Goal: Transaction & Acquisition: Obtain resource

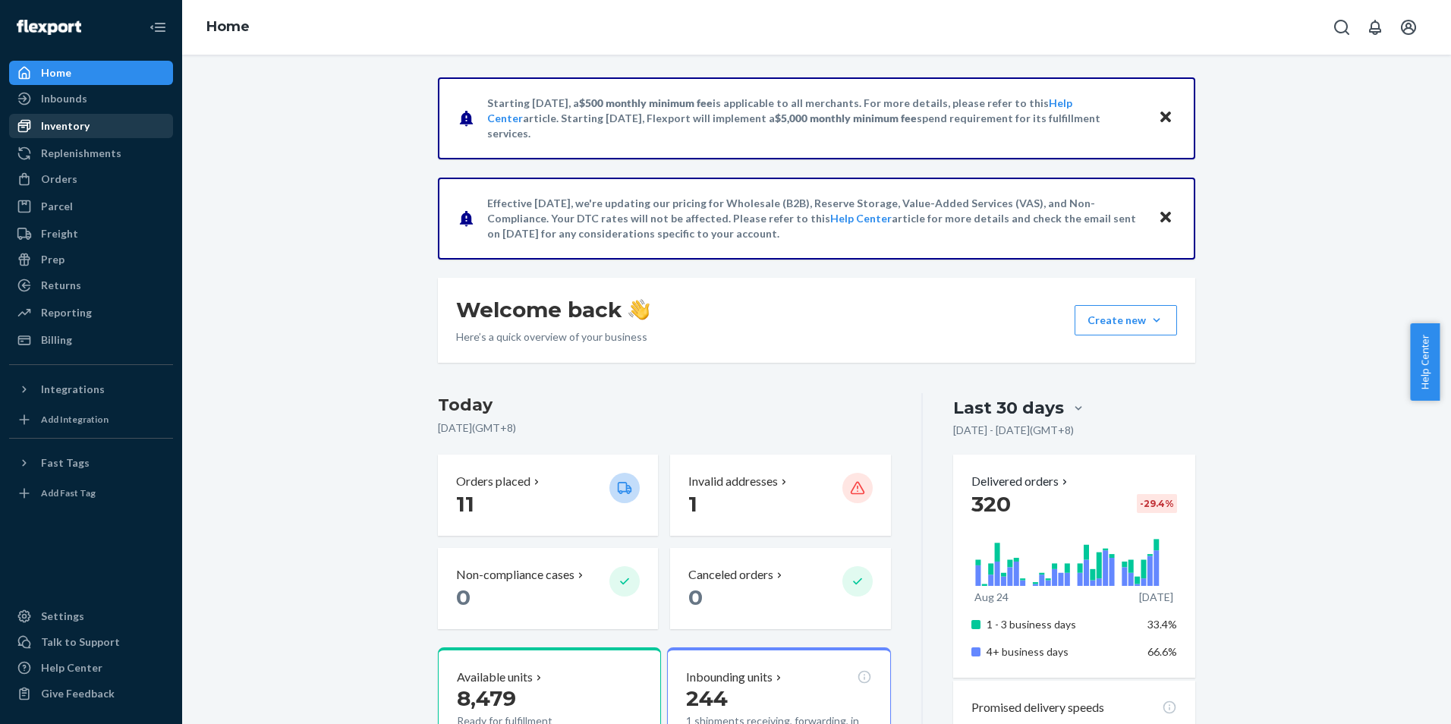
click at [97, 130] on div "Inventory" at bounding box center [91, 125] width 161 height 21
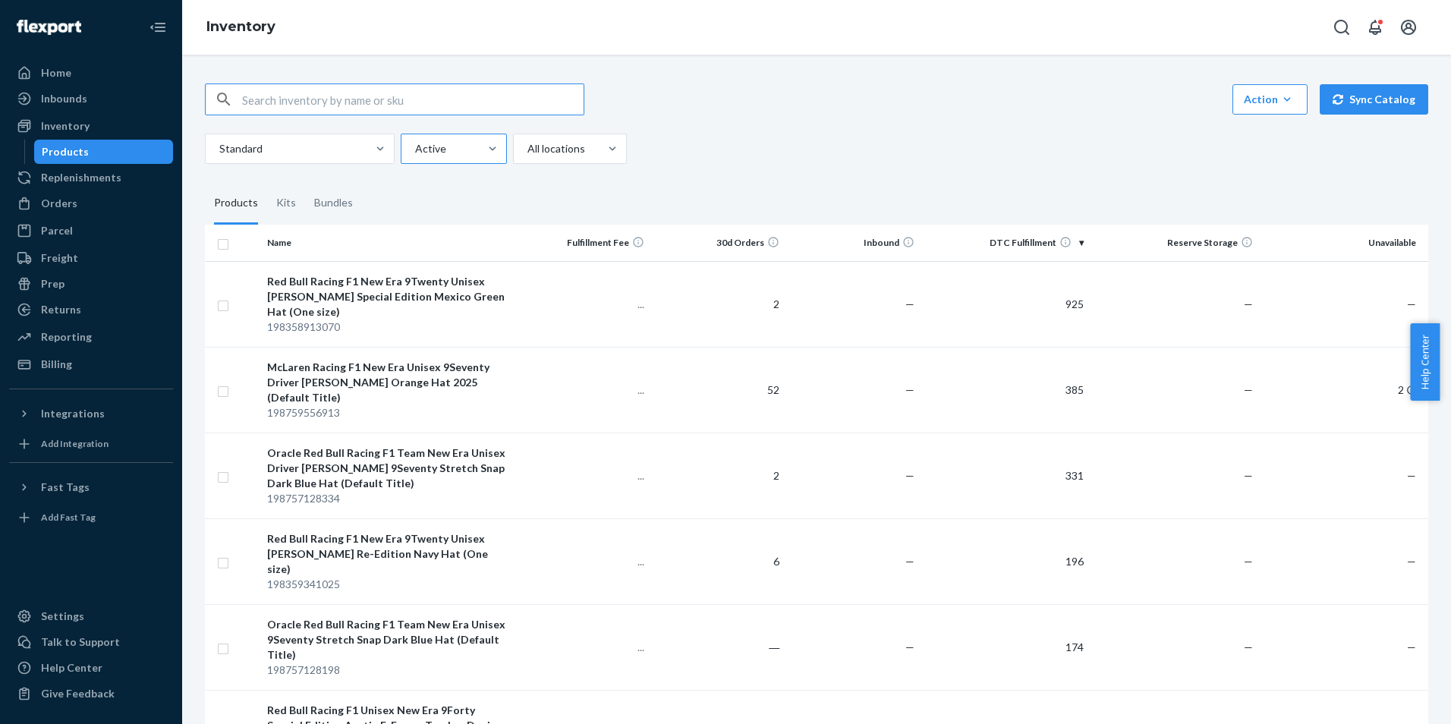
click at [443, 141] on div at bounding box center [452, 149] width 77 height 18
click at [415, 141] on input "Active" at bounding box center [415, 148] width 2 height 15
drag, startPoint x: 443, startPoint y: 141, endPoint x: 471, endPoint y: 134, distance: 28.9
click at [443, 140] on div at bounding box center [452, 149] width 77 height 18
click at [415, 141] on input "option Active focused, 0 of 2. 2 results available. Use Up and Down to choose o…" at bounding box center [415, 148] width 2 height 15
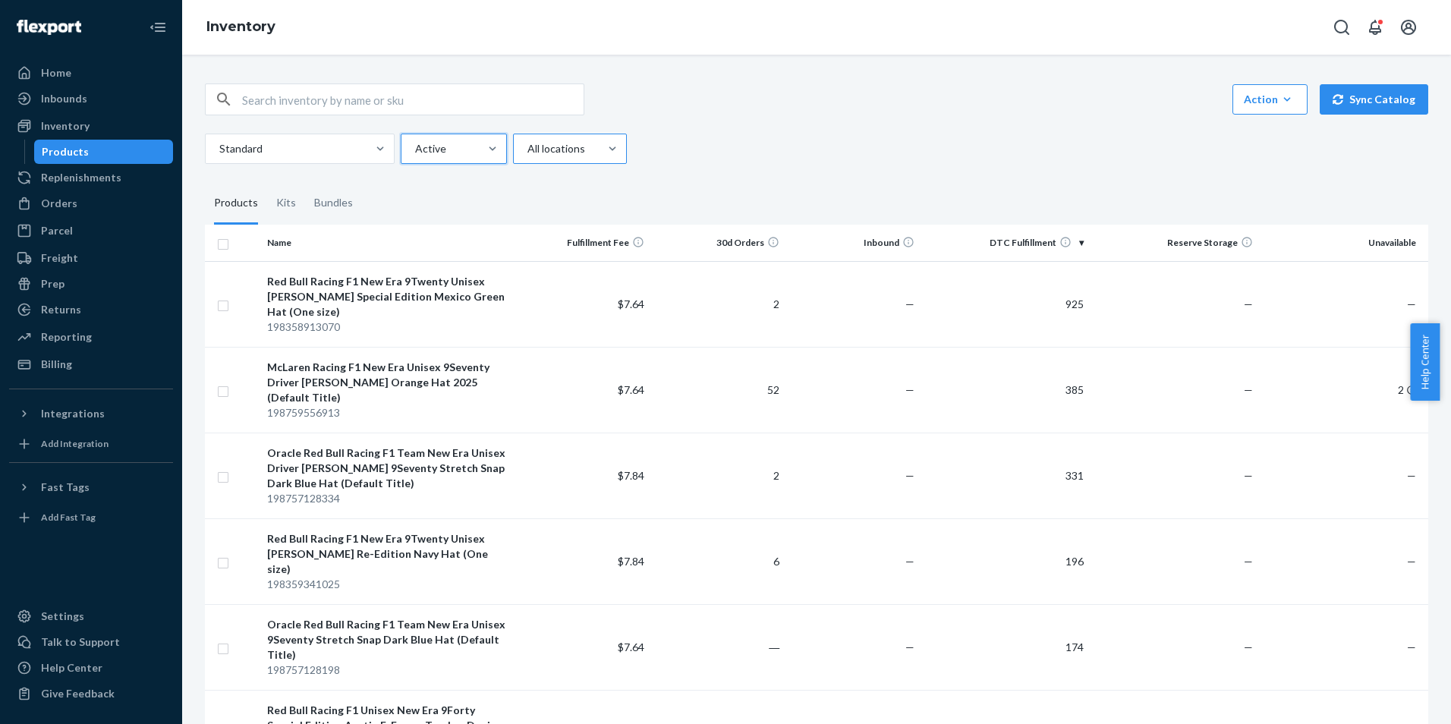
click at [574, 147] on div at bounding box center [568, 149] width 85 height 18
click at [528, 147] on input "All locations" at bounding box center [527, 148] width 2 height 15
click at [574, 148] on div at bounding box center [568, 149] width 85 height 18
click at [528, 148] on input "0 results available. Select is focused ,type to refine list, press Down to open…" at bounding box center [527, 148] width 2 height 15
click at [1280, 97] on icon "button" at bounding box center [1287, 99] width 15 height 15
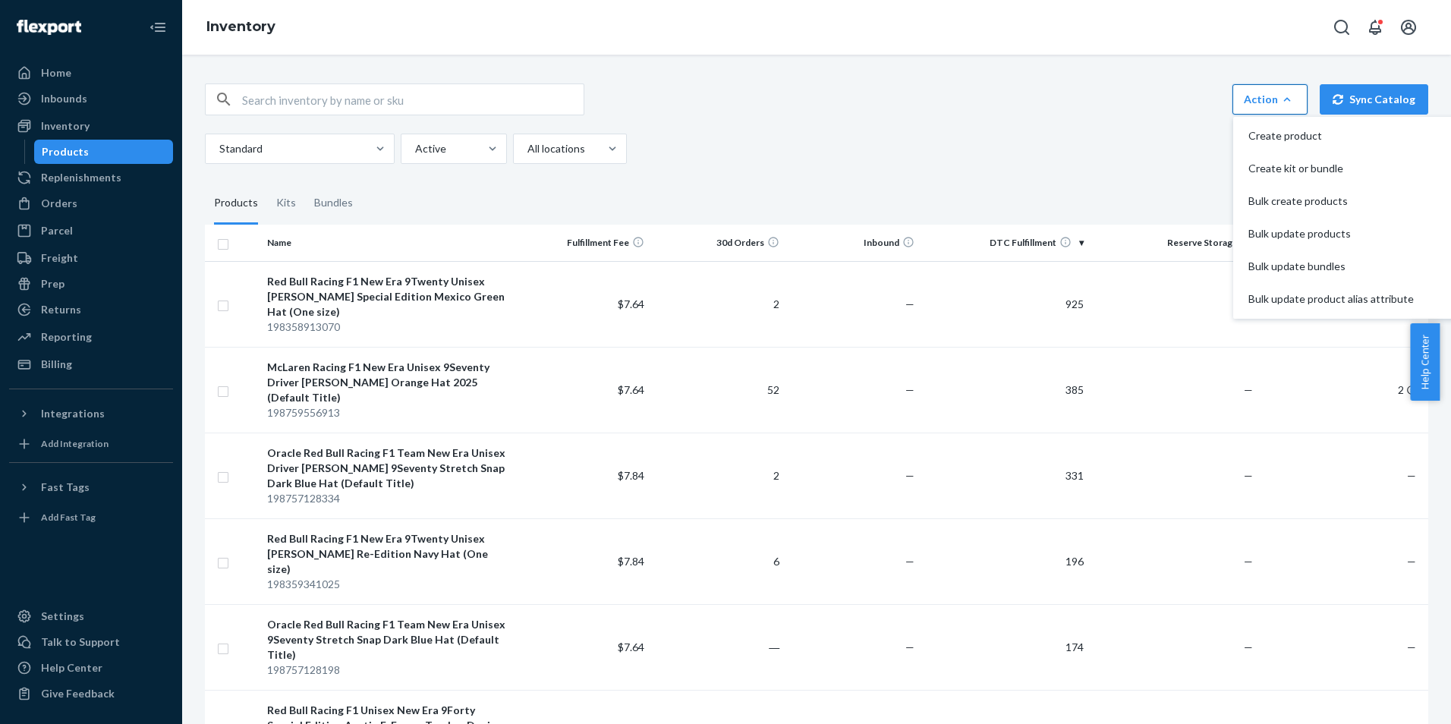
click at [1280, 97] on icon "button" at bounding box center [1287, 99] width 15 height 15
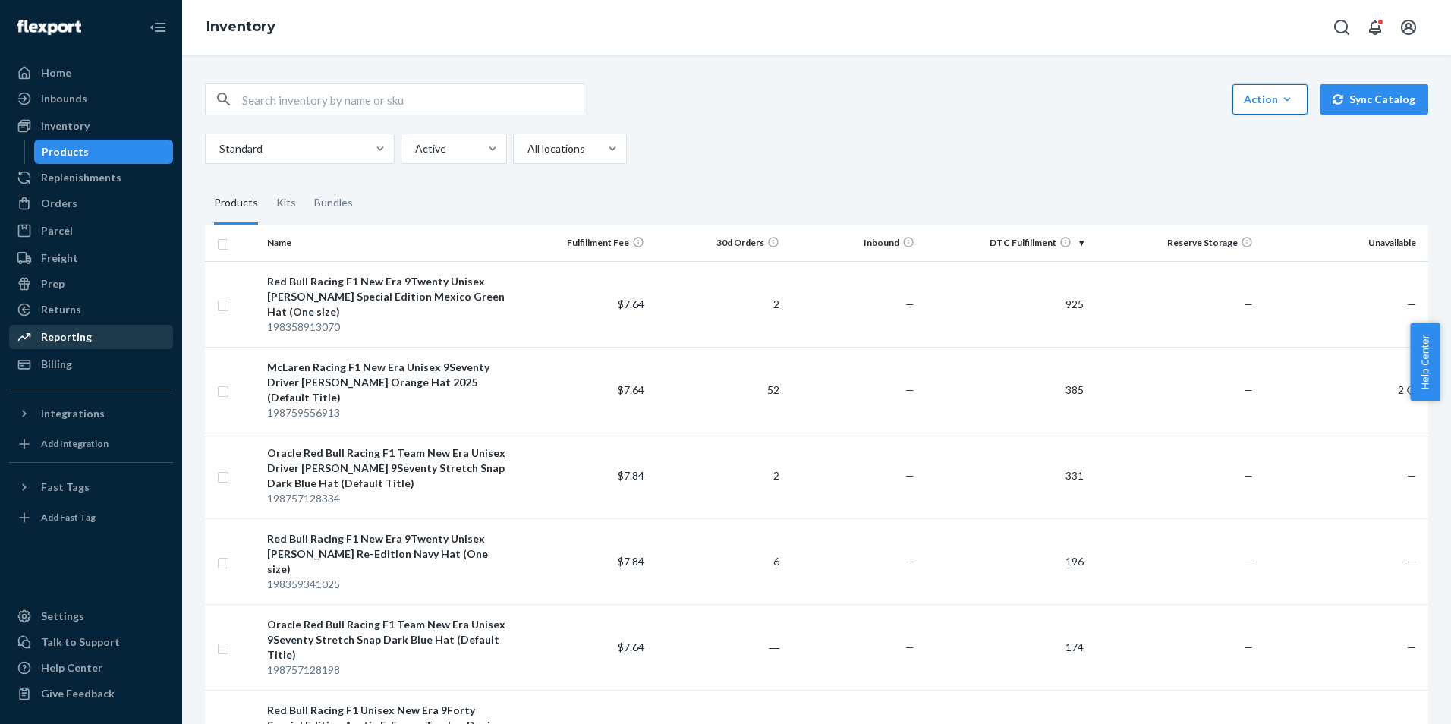
click at [70, 325] on link "Reporting" at bounding box center [91, 337] width 164 height 24
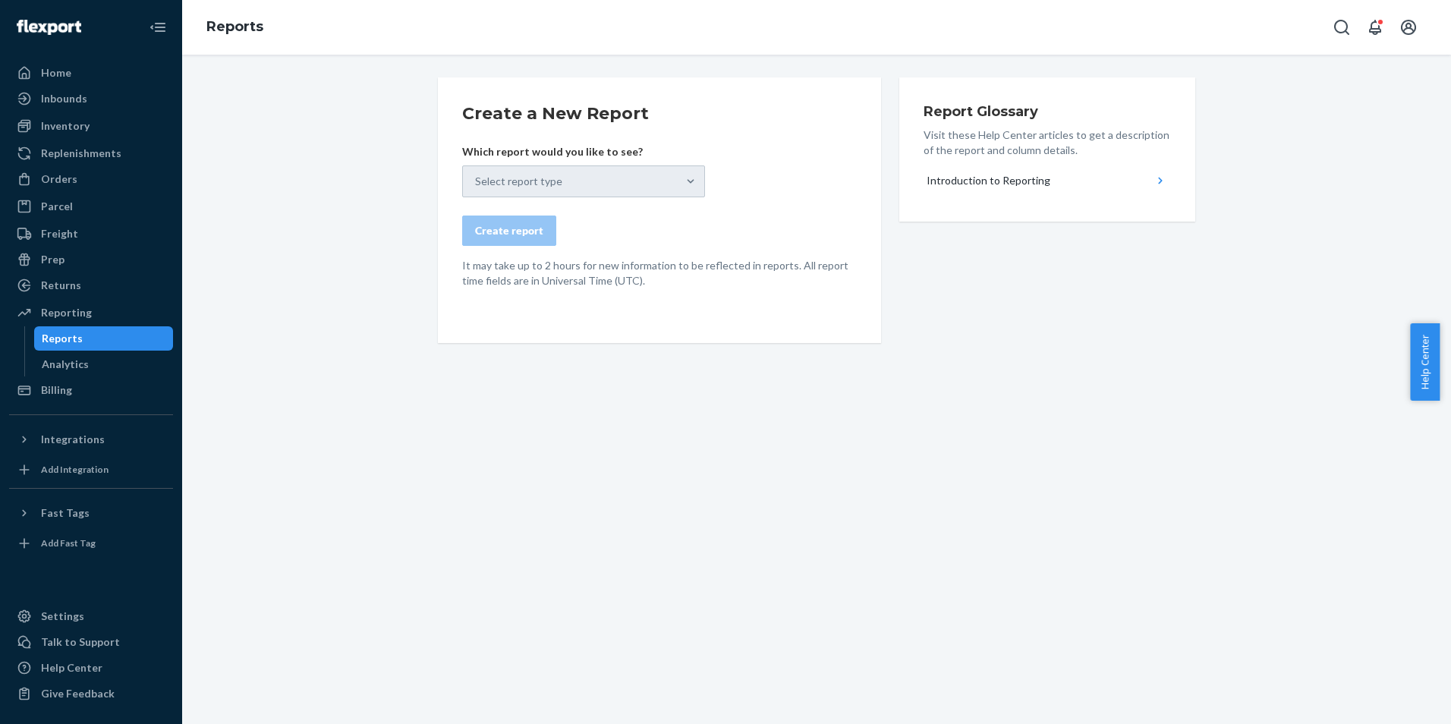
click at [1445, 351] on div "Help Center" at bounding box center [1430, 361] width 41 height 77
click at [1435, 354] on span "Help Center" at bounding box center [1425, 361] width 30 height 77
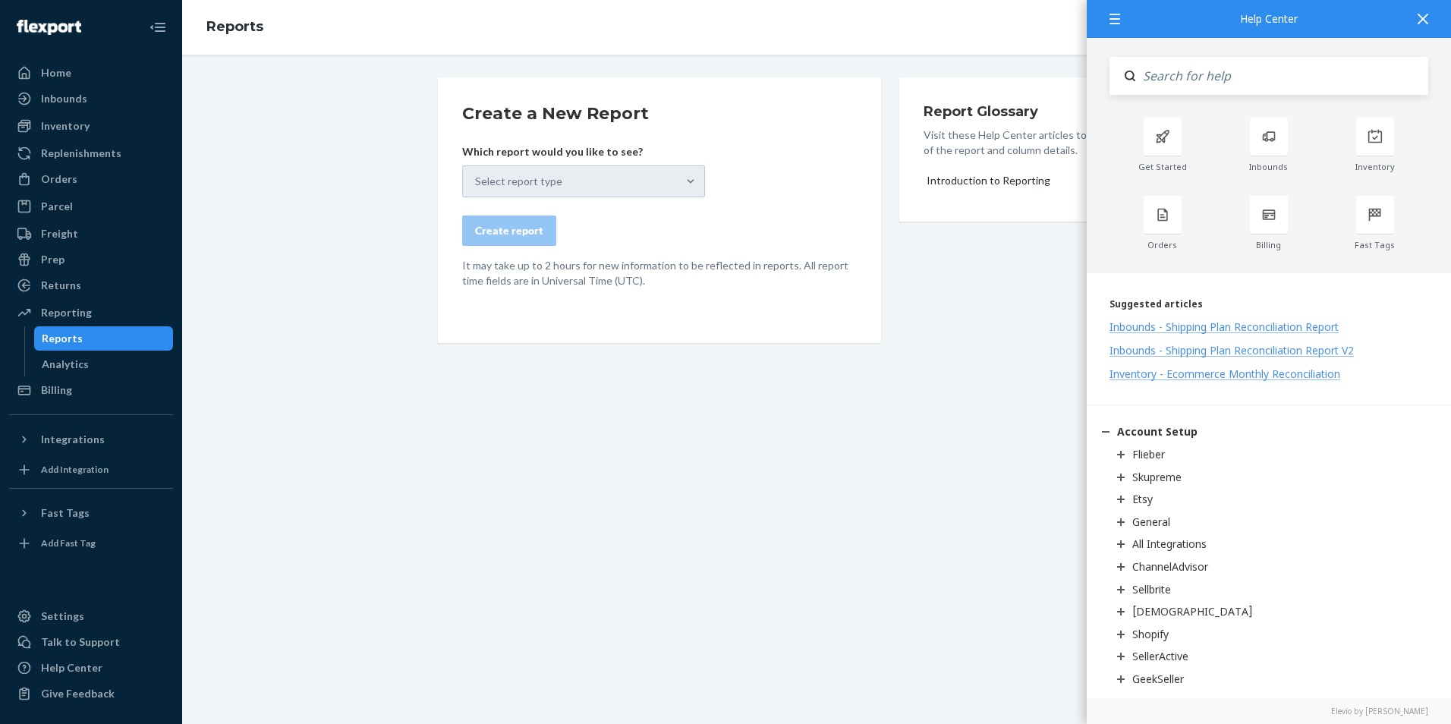
click at [1425, 24] on icon at bounding box center [1423, 19] width 11 height 11
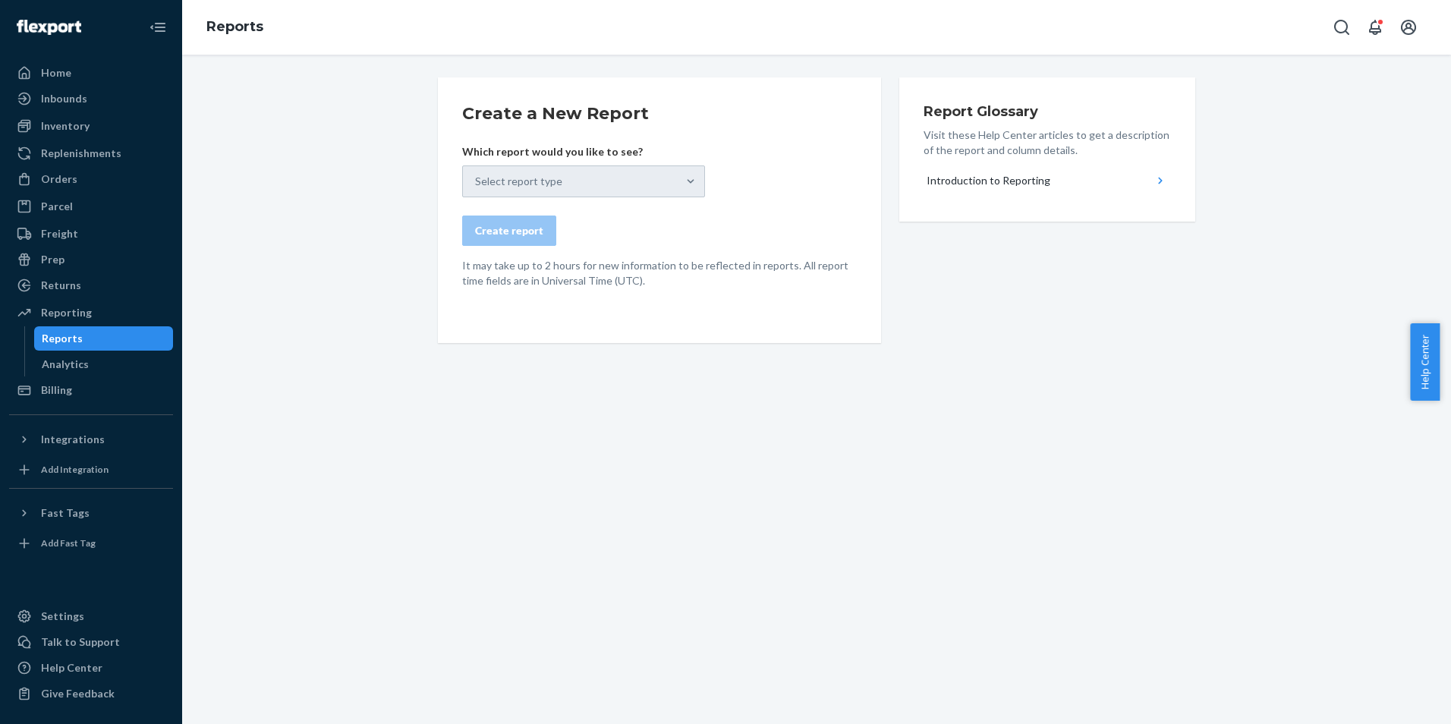
click at [488, 184] on div "Select report type" at bounding box center [583, 181] width 243 height 32
click at [84, 365] on div "Analytics" at bounding box center [65, 364] width 47 height 15
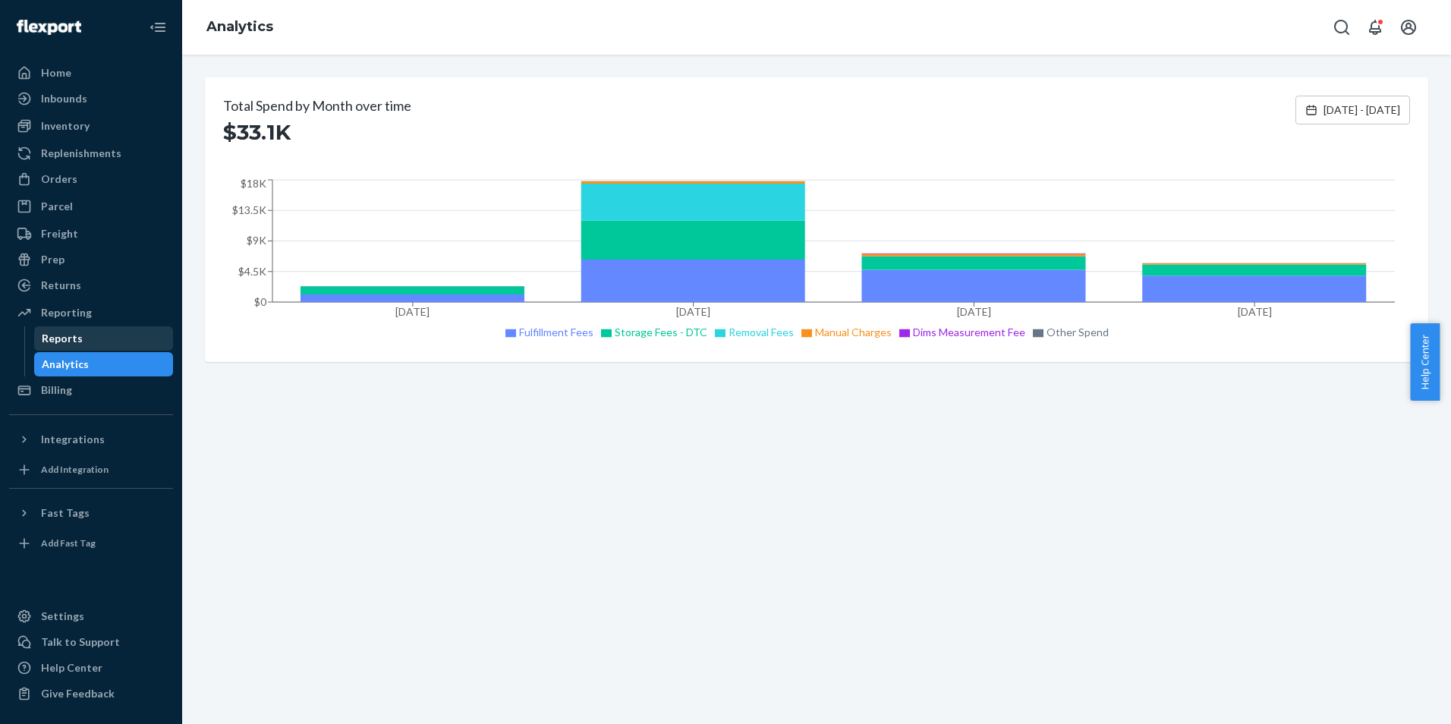
click at [107, 332] on div "Reports" at bounding box center [104, 338] width 137 height 21
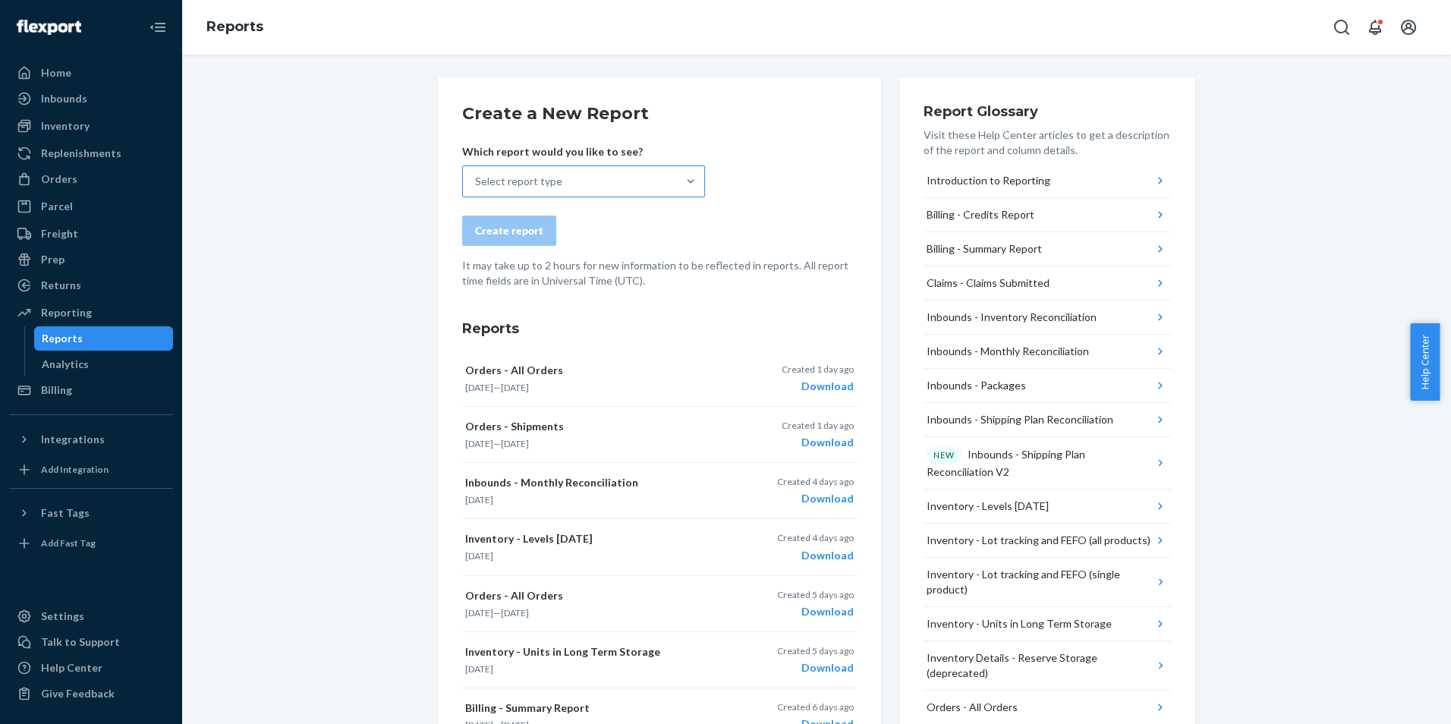
click at [545, 174] on div "Select report type" at bounding box center [518, 181] width 87 height 15
click at [477, 174] on input "Select report type" at bounding box center [476, 181] width 2 height 15
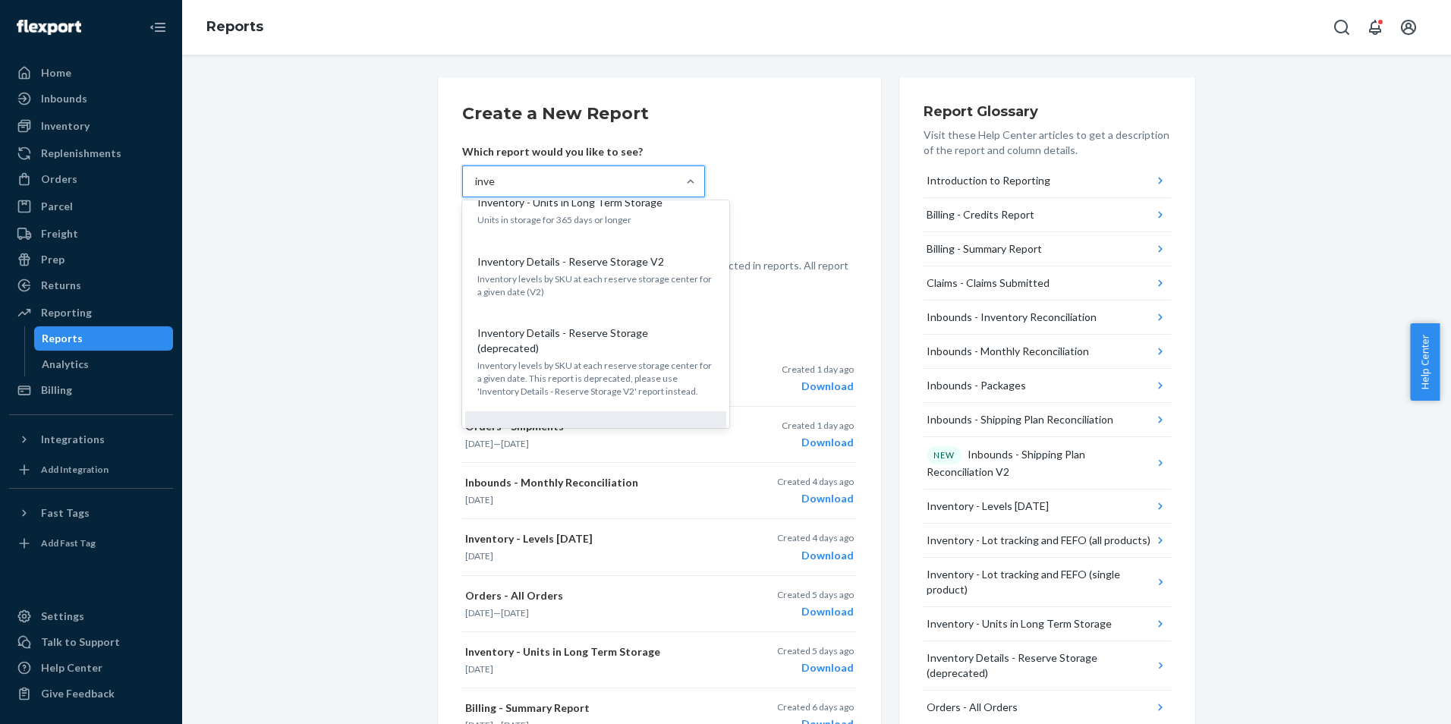
scroll to position [210, 0]
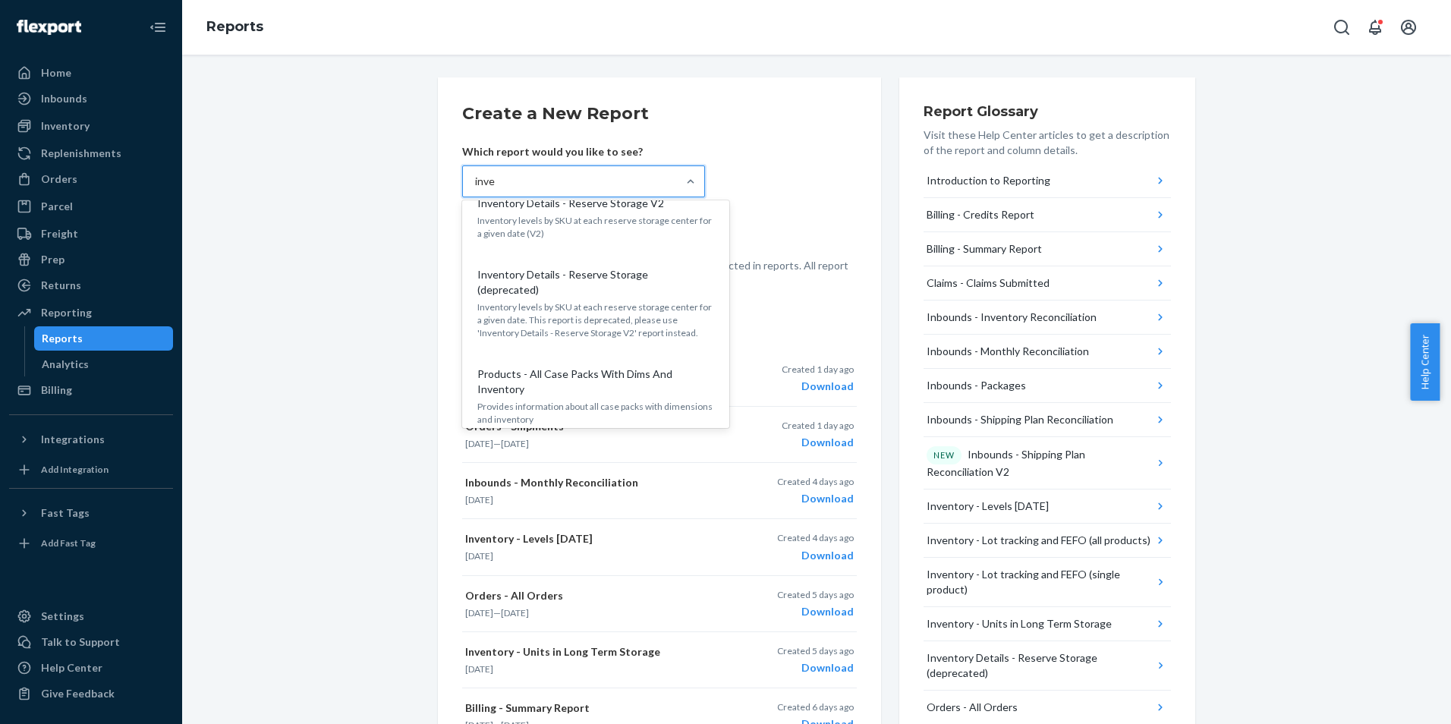
type input "inve"
click at [348, 386] on div "Create a New Report Which report would you like to see? option Inventory Detail…" at bounding box center [817, 657] width 1246 height 1161
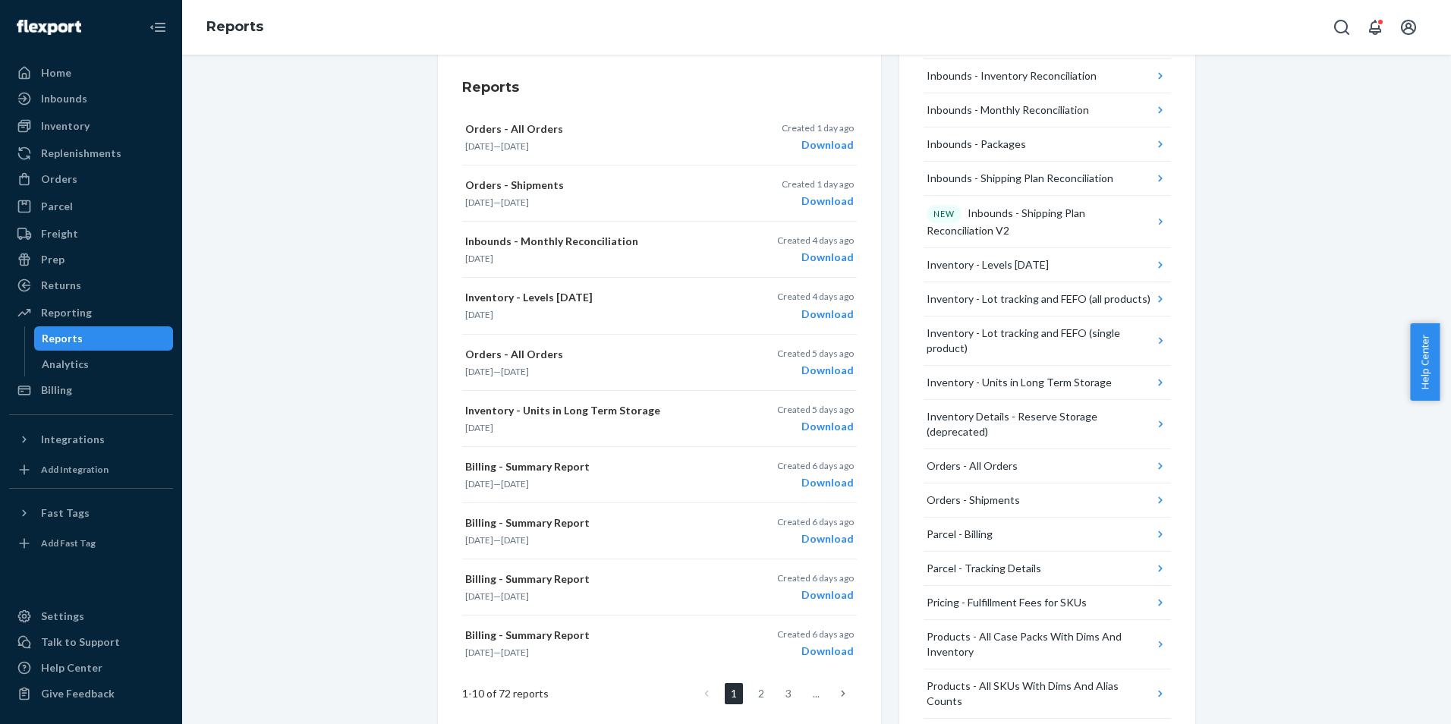
scroll to position [0, 0]
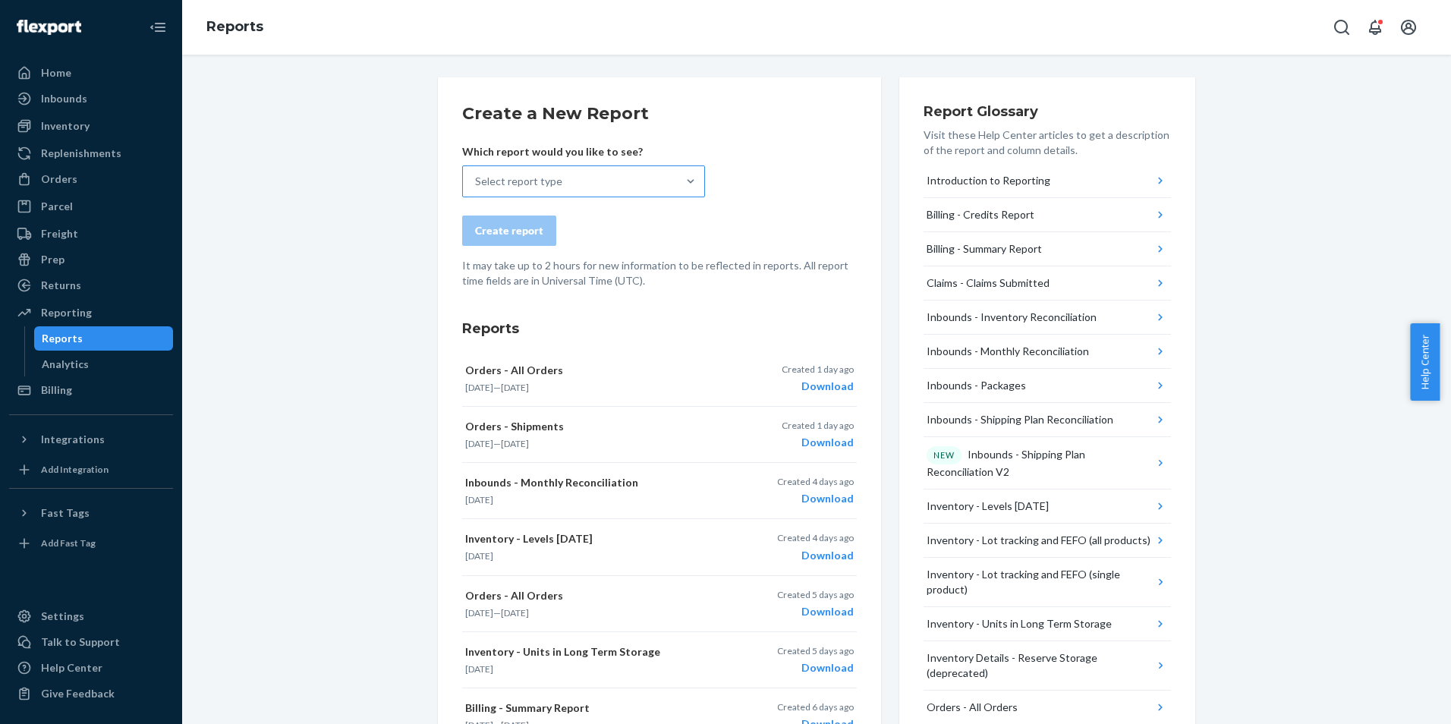
click at [547, 194] on div "Select report type" at bounding box center [570, 181] width 214 height 30
click at [477, 189] on input "Select report type" at bounding box center [476, 181] width 2 height 15
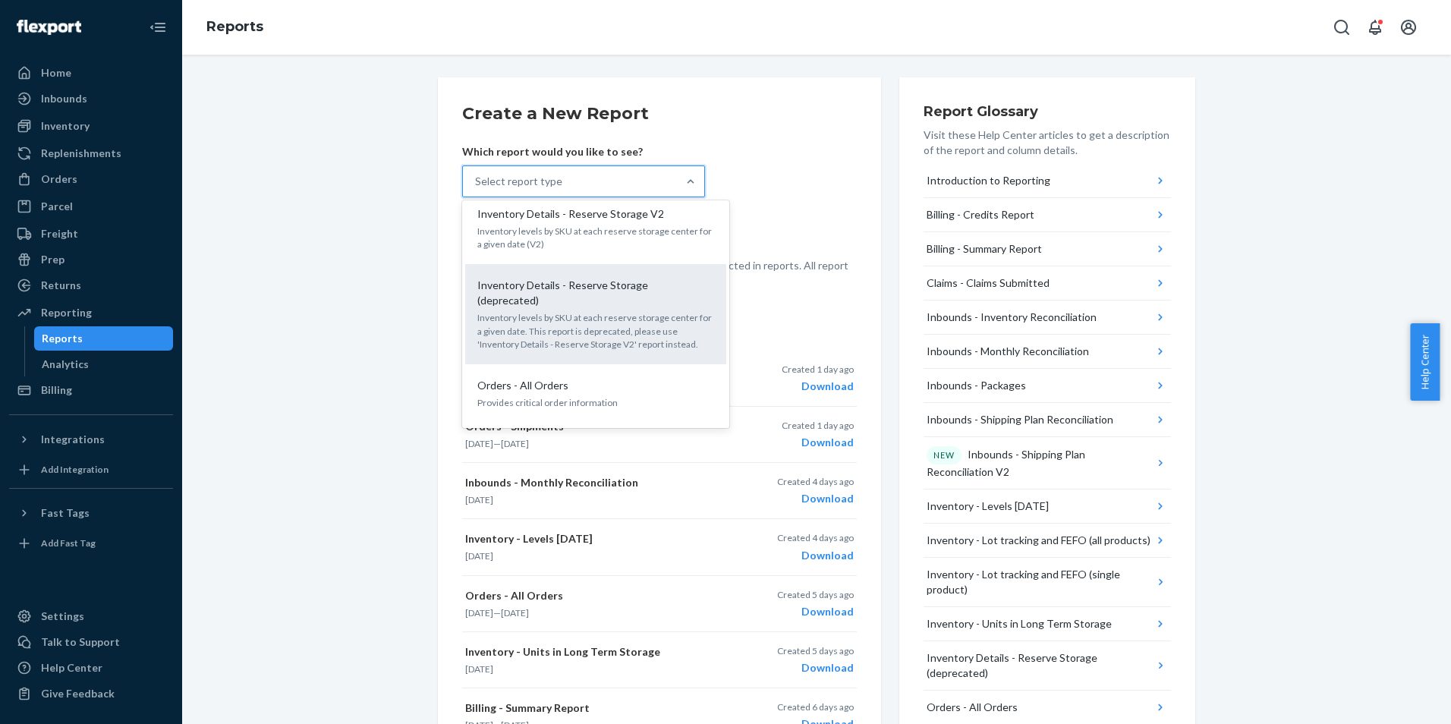
scroll to position [698, 0]
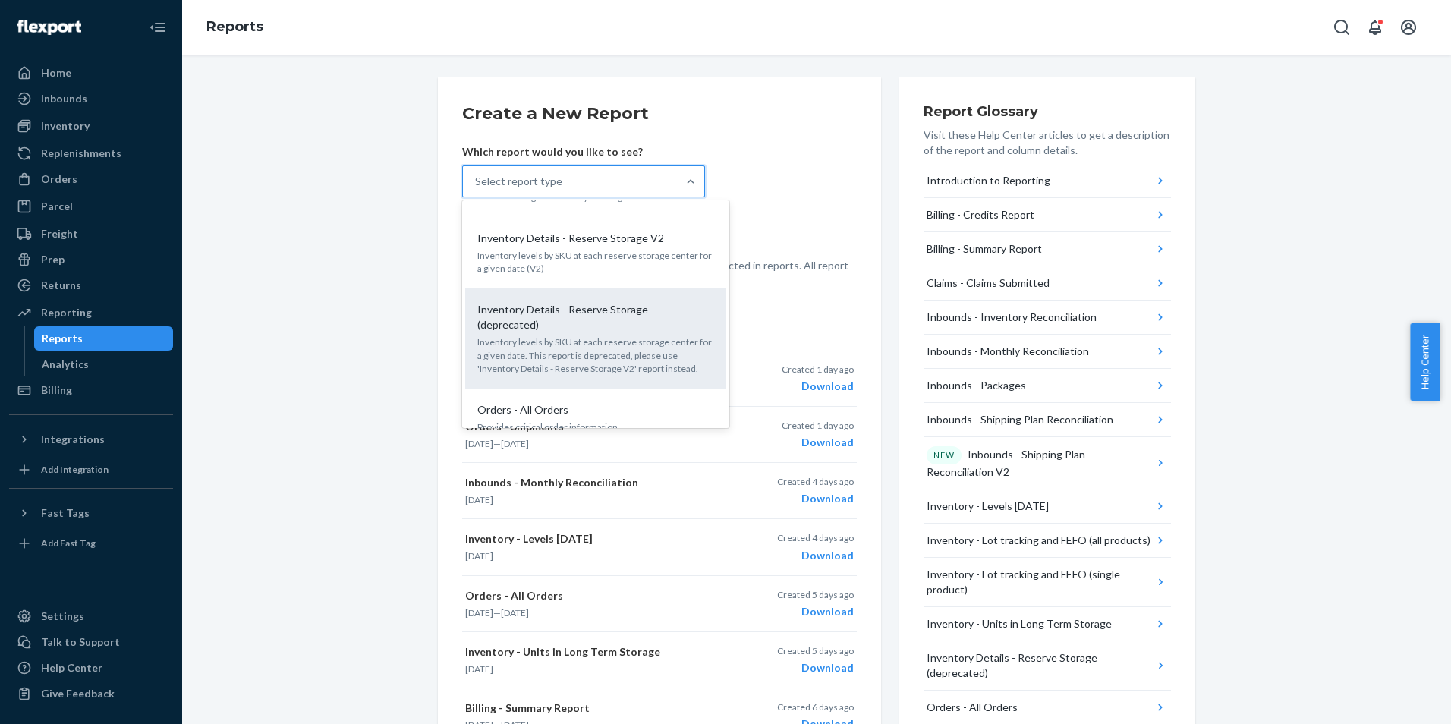
click at [571, 336] on p "Inventory levels by SKU at each reserve storage center for a given date. This r…" at bounding box center [595, 355] width 237 height 39
click at [477, 189] on input "option Inventory Details - Reserve Storage (deprecated) focused, 13 of 27. 27 r…" at bounding box center [476, 181] width 2 height 15
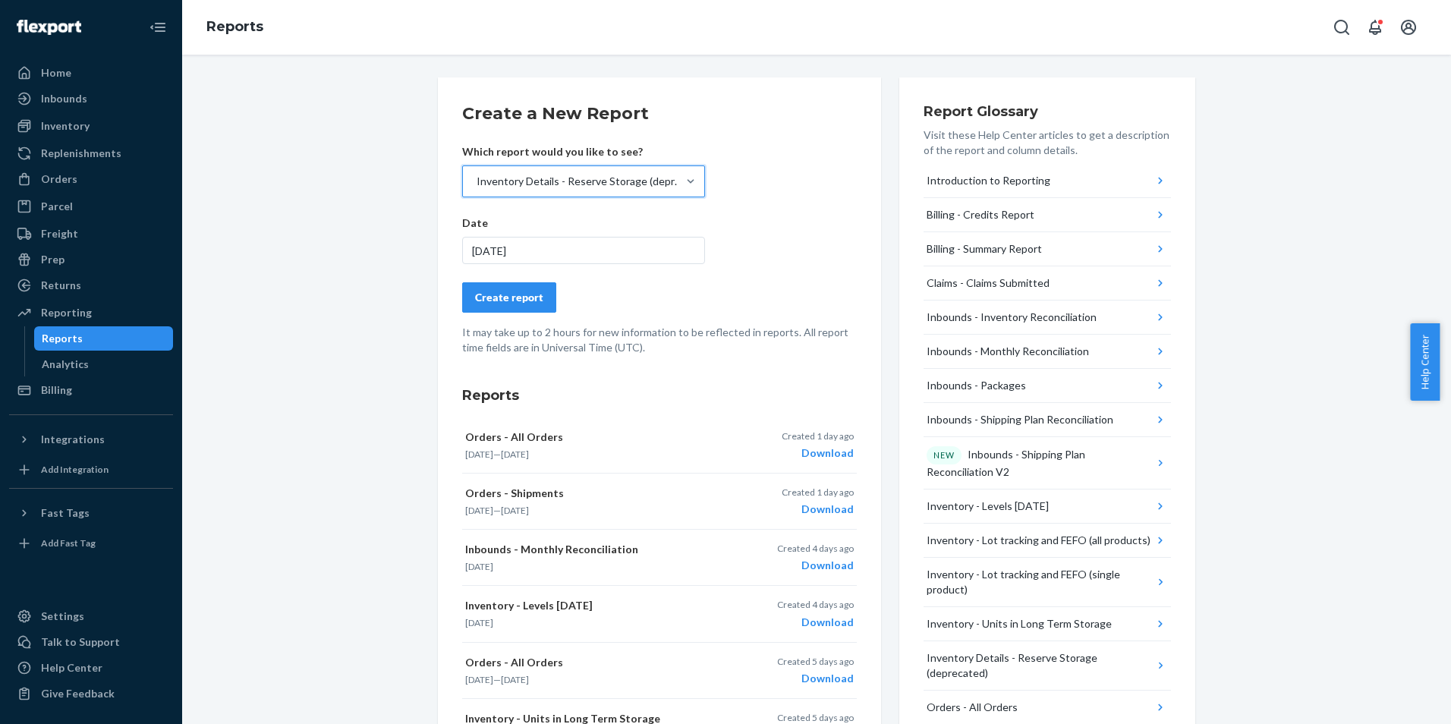
click at [512, 256] on div "[DATE]" at bounding box center [583, 250] width 243 height 27
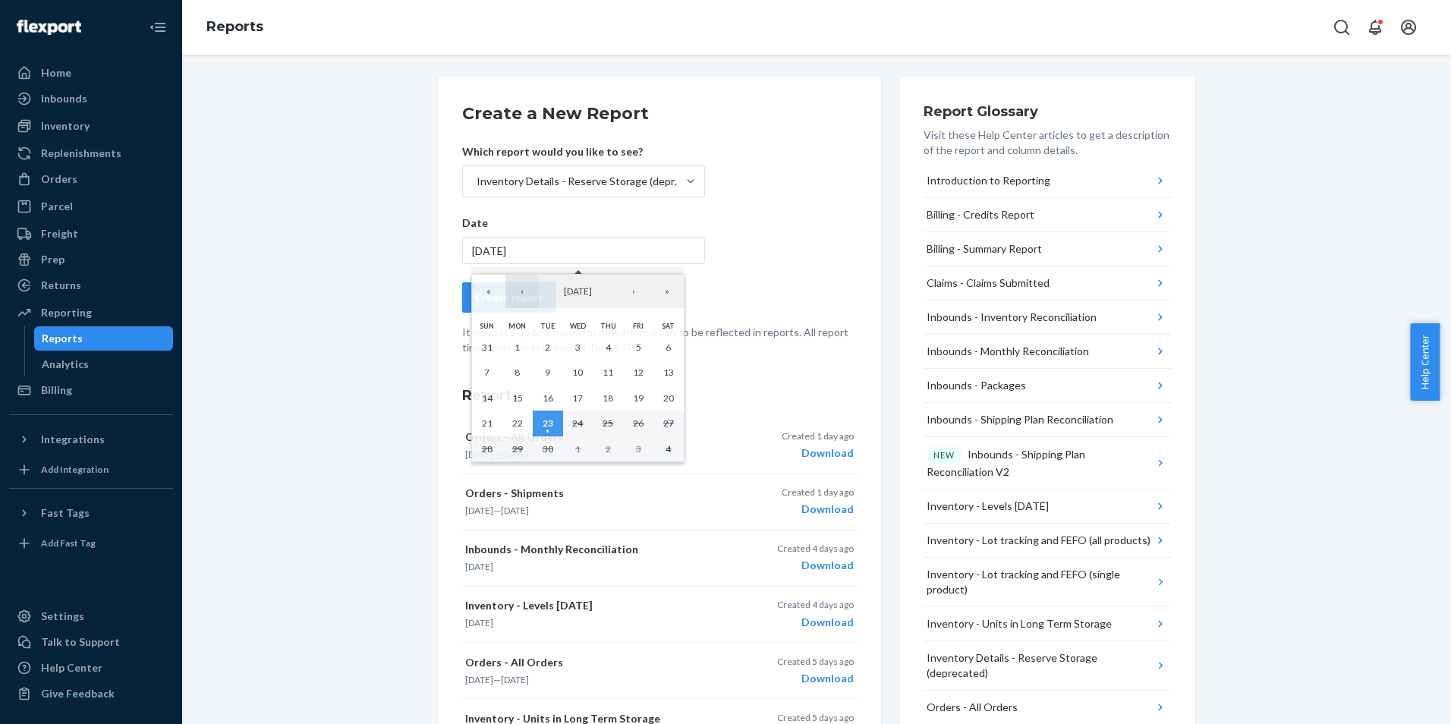
click at [522, 295] on button "‹" at bounding box center [522, 291] width 33 height 33
click at [554, 351] on button "1" at bounding box center [548, 348] width 30 height 26
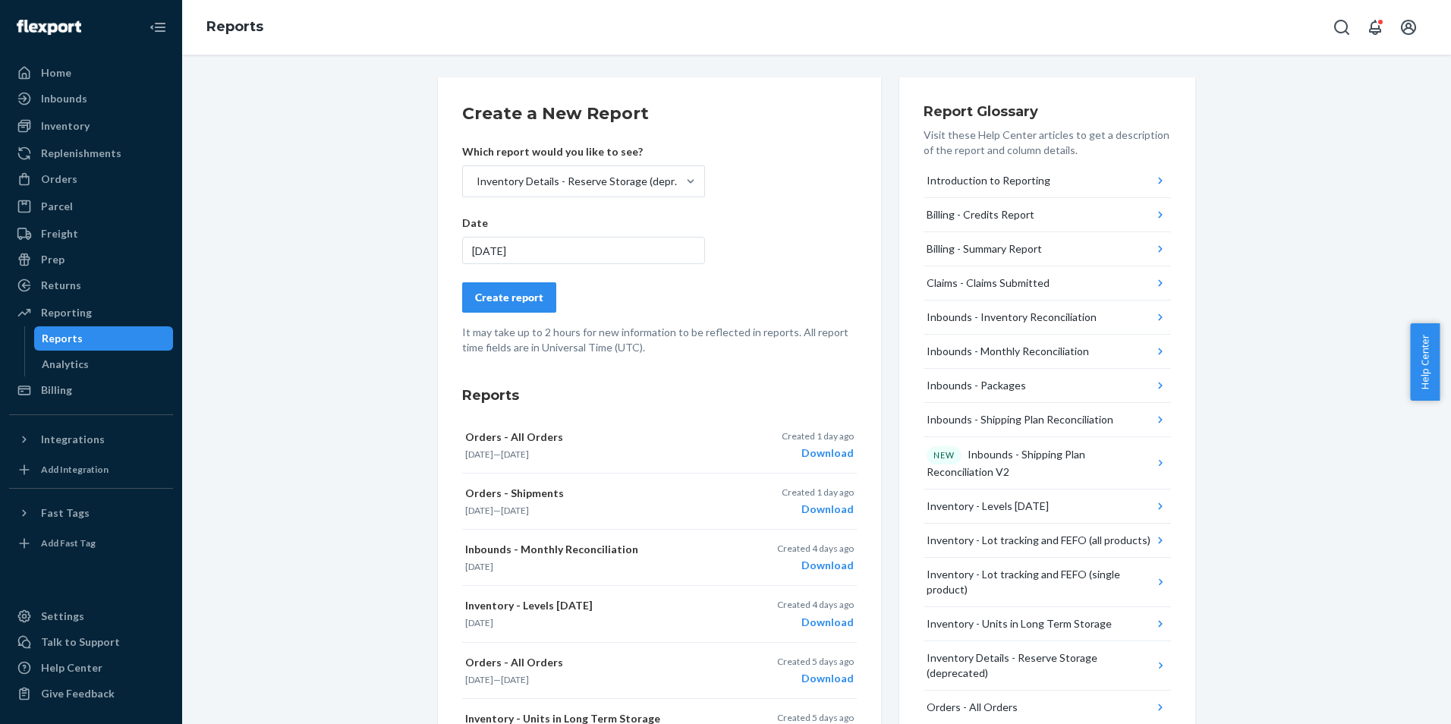
click at [529, 296] on div "Create report" at bounding box center [509, 297] width 68 height 15
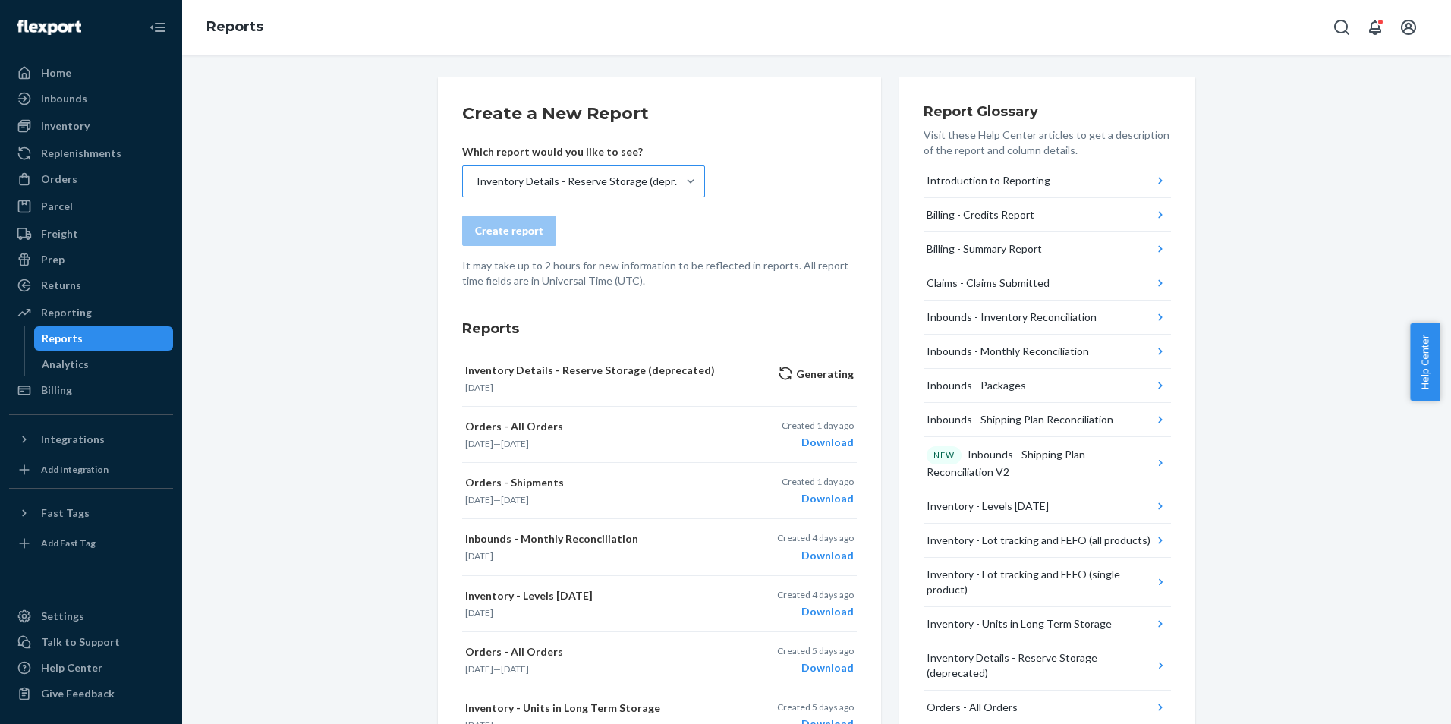
click at [623, 174] on div "Inventory Details - Reserve Storage (deprecated)" at bounding box center [581, 181] width 208 height 15
click at [477, 174] on input "Inventory Details - Reserve Storage (deprecated)" at bounding box center [476, 181] width 2 height 15
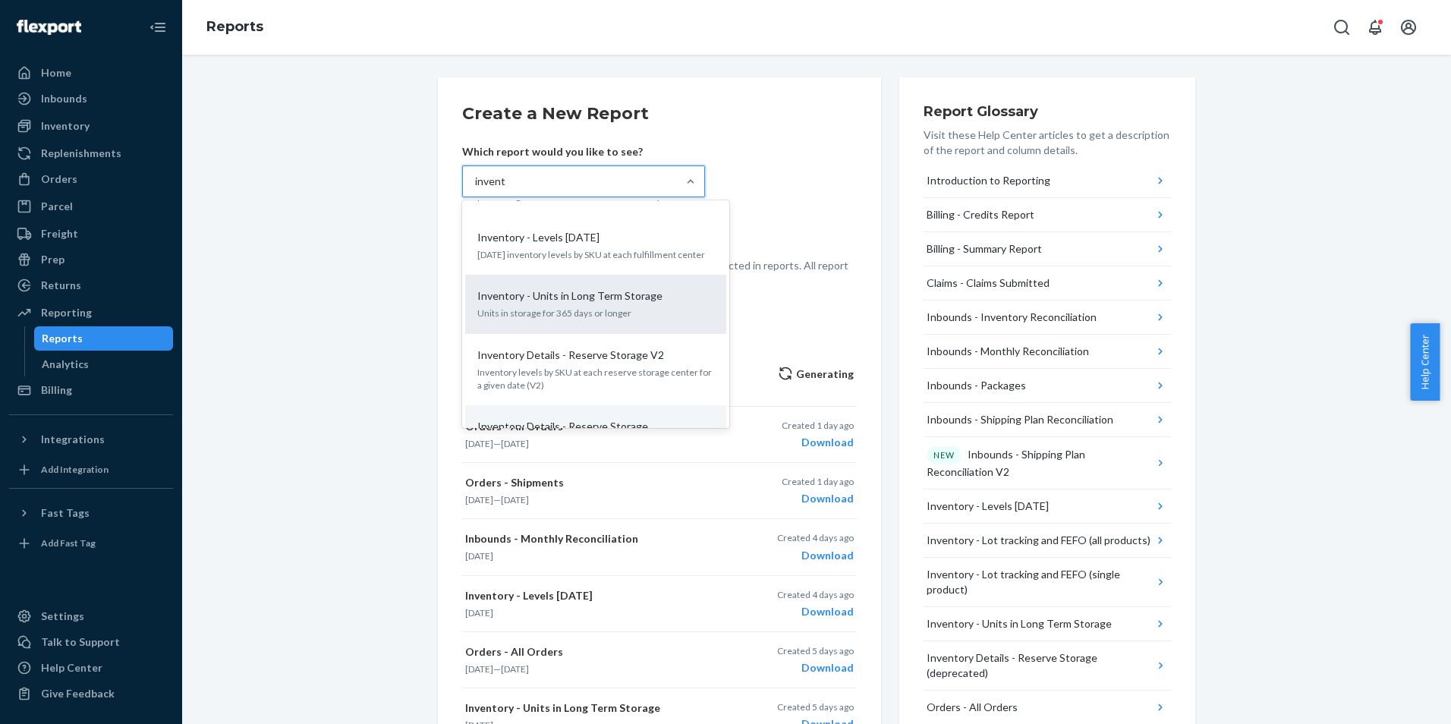
scroll to position [0, 0]
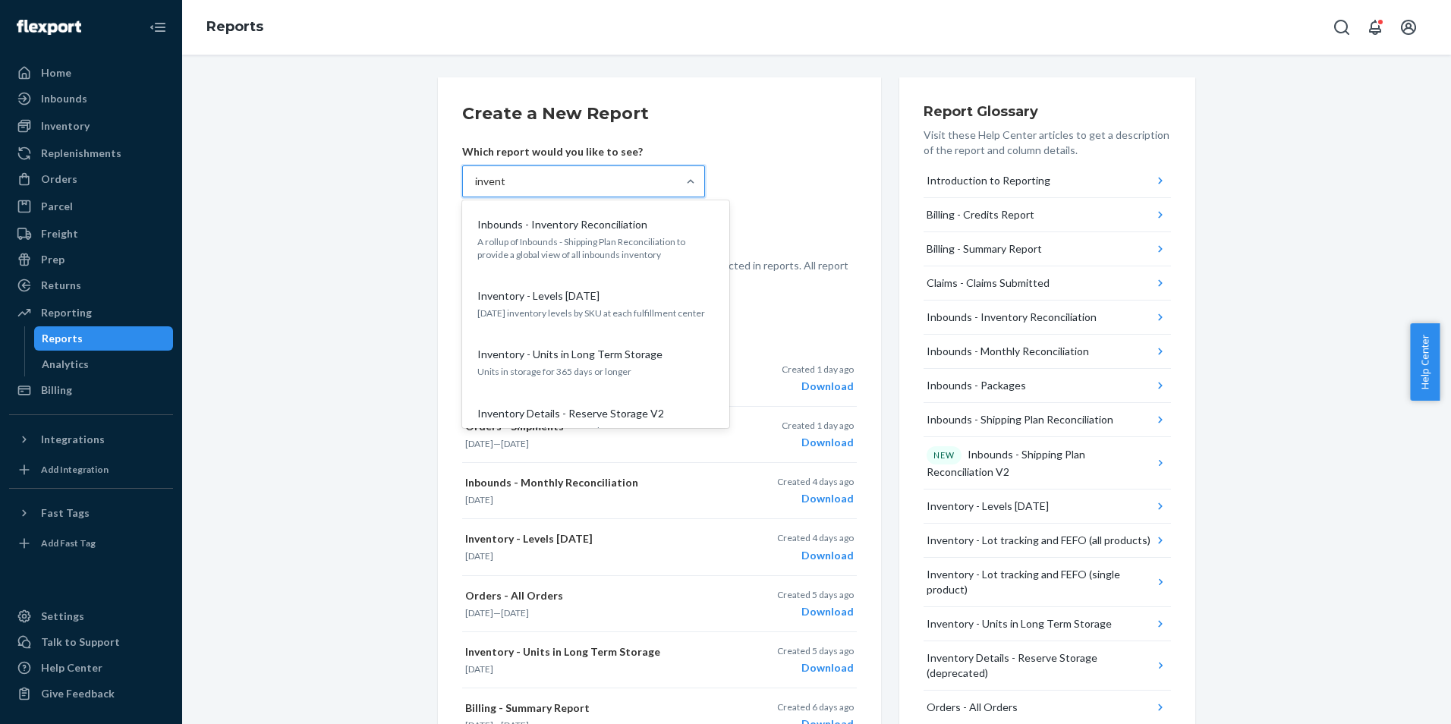
type input "invent"
click at [301, 310] on div "Create a New Report Which report would you like to see? option Inventory Detail…" at bounding box center [817, 657] width 1246 height 1161
click at [641, 191] on div "Inventory Details - Reserve Storage (deprecated)" at bounding box center [570, 181] width 214 height 30
click at [477, 189] on input "option Inventory Details - Reserve Storage (deprecated), selected. option B2B O…" at bounding box center [476, 181] width 2 height 15
type input "invent"
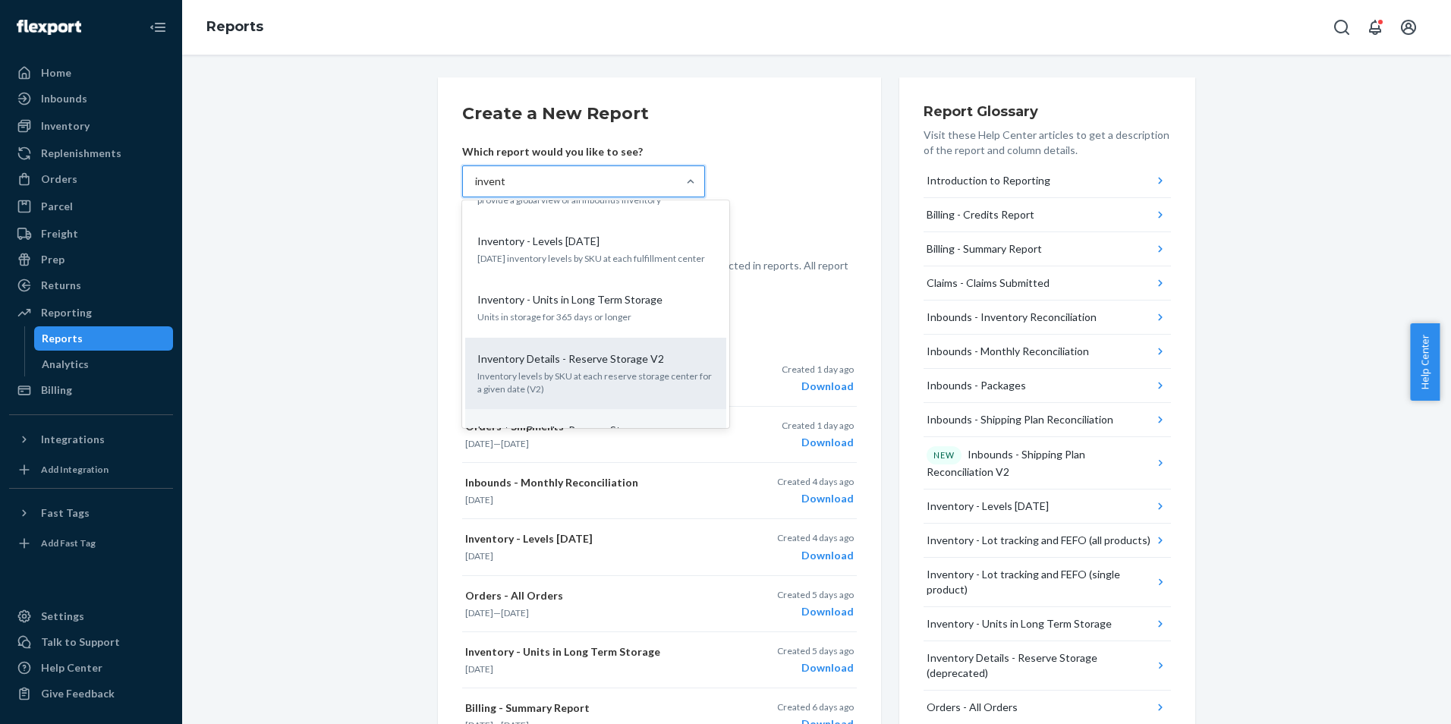
scroll to position [76, 0]
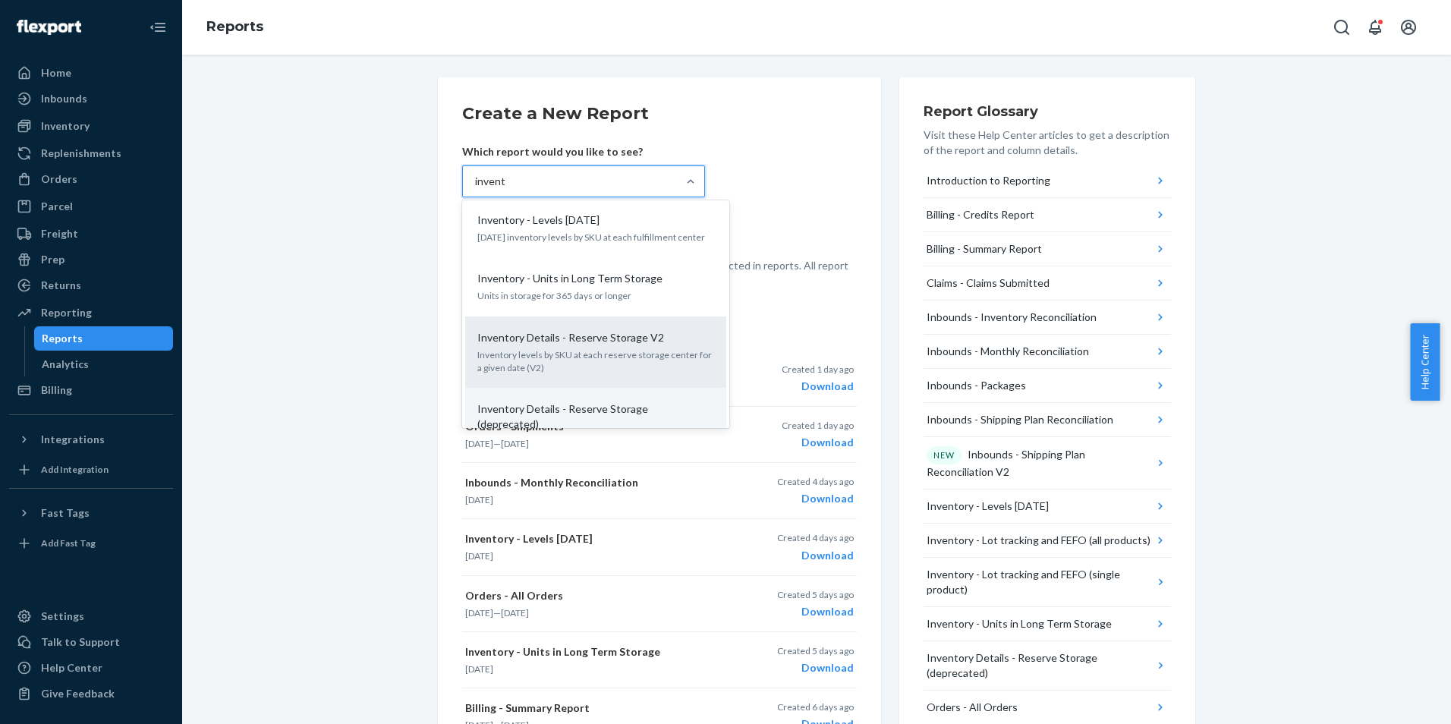
click at [608, 348] on p "Inventory levels by SKU at each reserve storage center for a given date (V2)" at bounding box center [595, 361] width 237 height 26
click at [506, 189] on input "invent" at bounding box center [490, 181] width 30 height 15
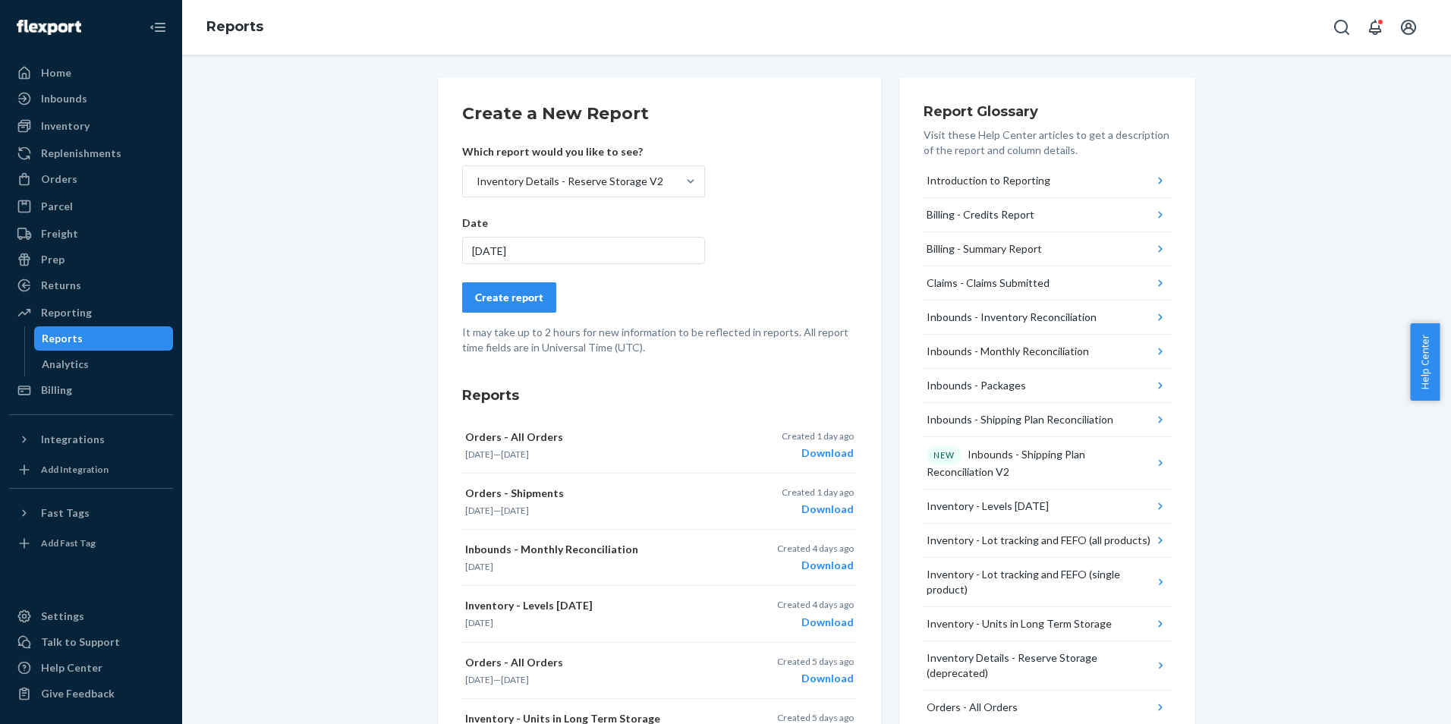
click at [518, 255] on div "[DATE]" at bounding box center [583, 250] width 243 height 27
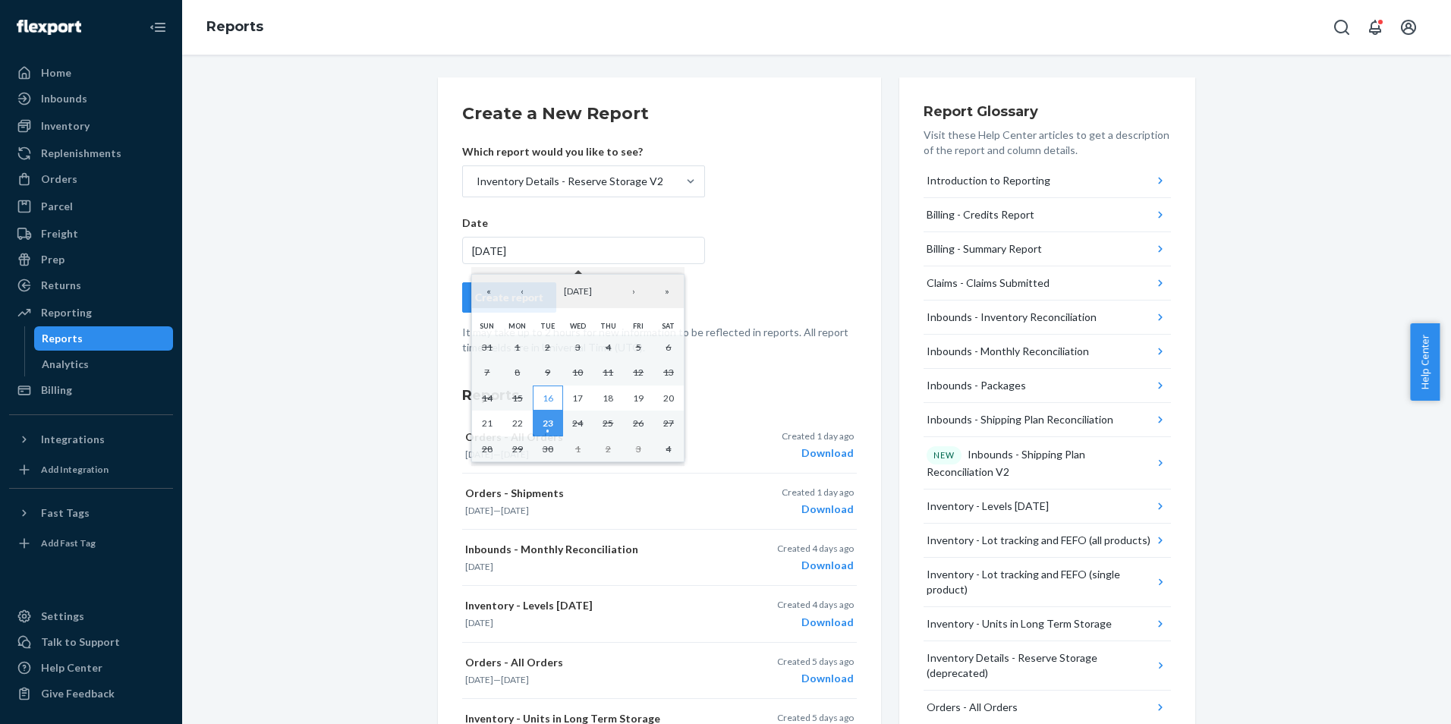
click at [547, 405] on button "16" at bounding box center [548, 399] width 30 height 26
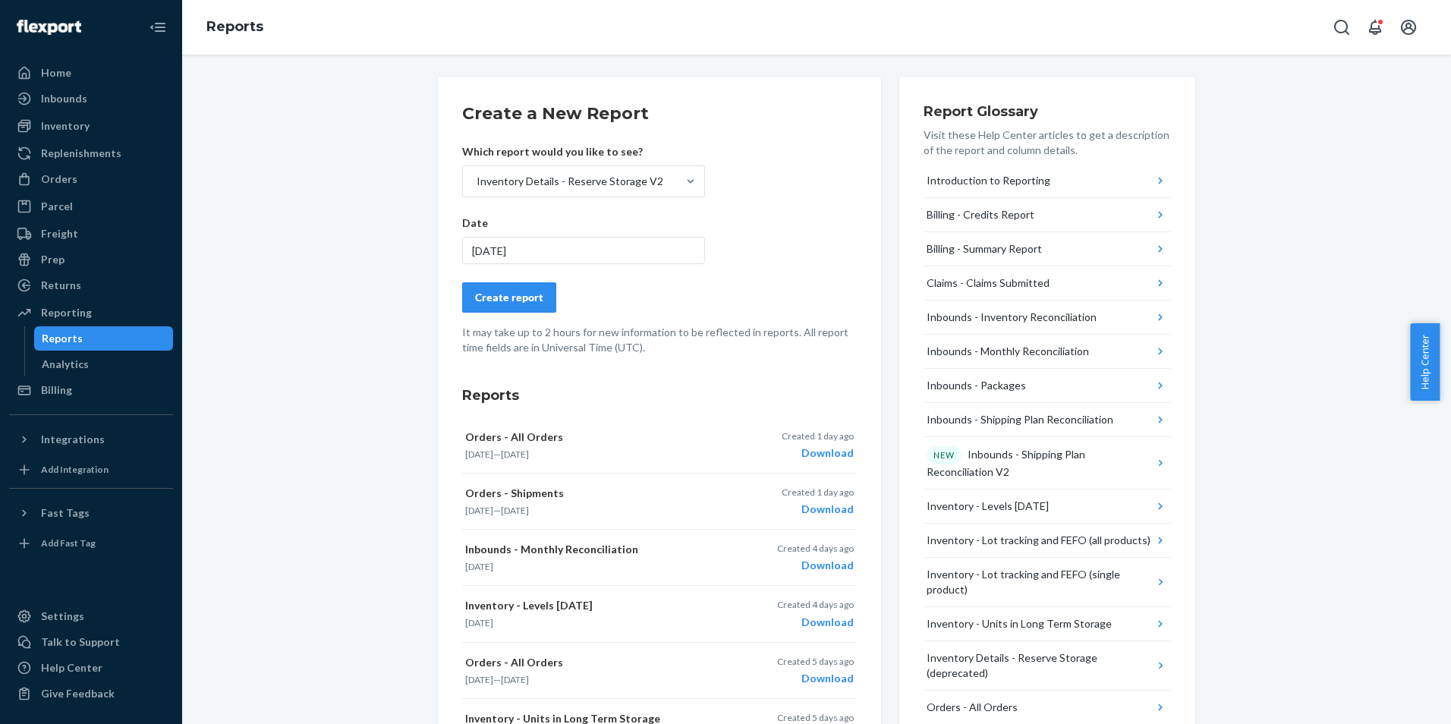
click at [384, 339] on div "Create a New Report Which report would you like to see? Inventory Details - Res…" at bounding box center [817, 657] width 1246 height 1161
click at [1022, 250] on div "Billing - Summary Report" at bounding box center [984, 248] width 115 height 15
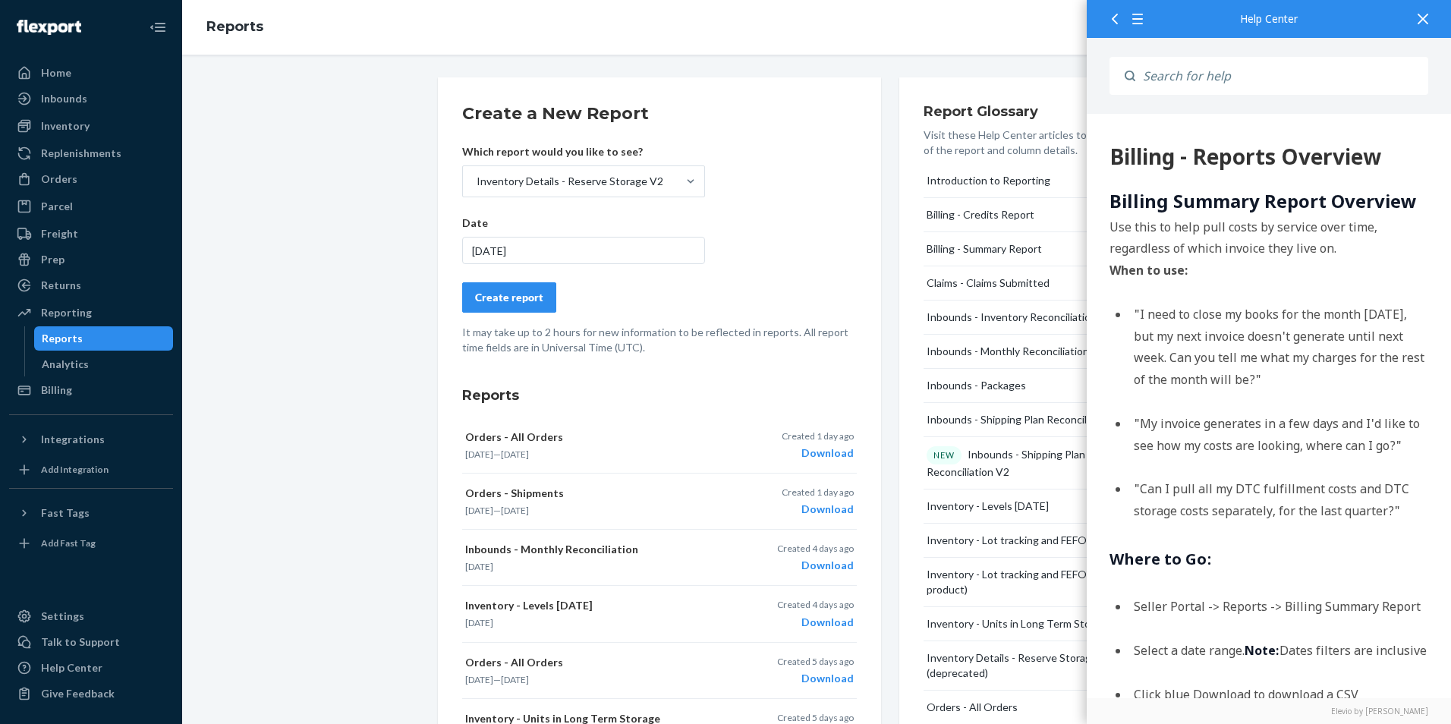
scroll to position [0, 0]
click at [611, 181] on div "Inventory Details - Reserve Storage V2" at bounding box center [570, 181] width 187 height 15
click at [477, 181] on input "Inventory Details - Reserve Storage V2" at bounding box center [476, 181] width 2 height 15
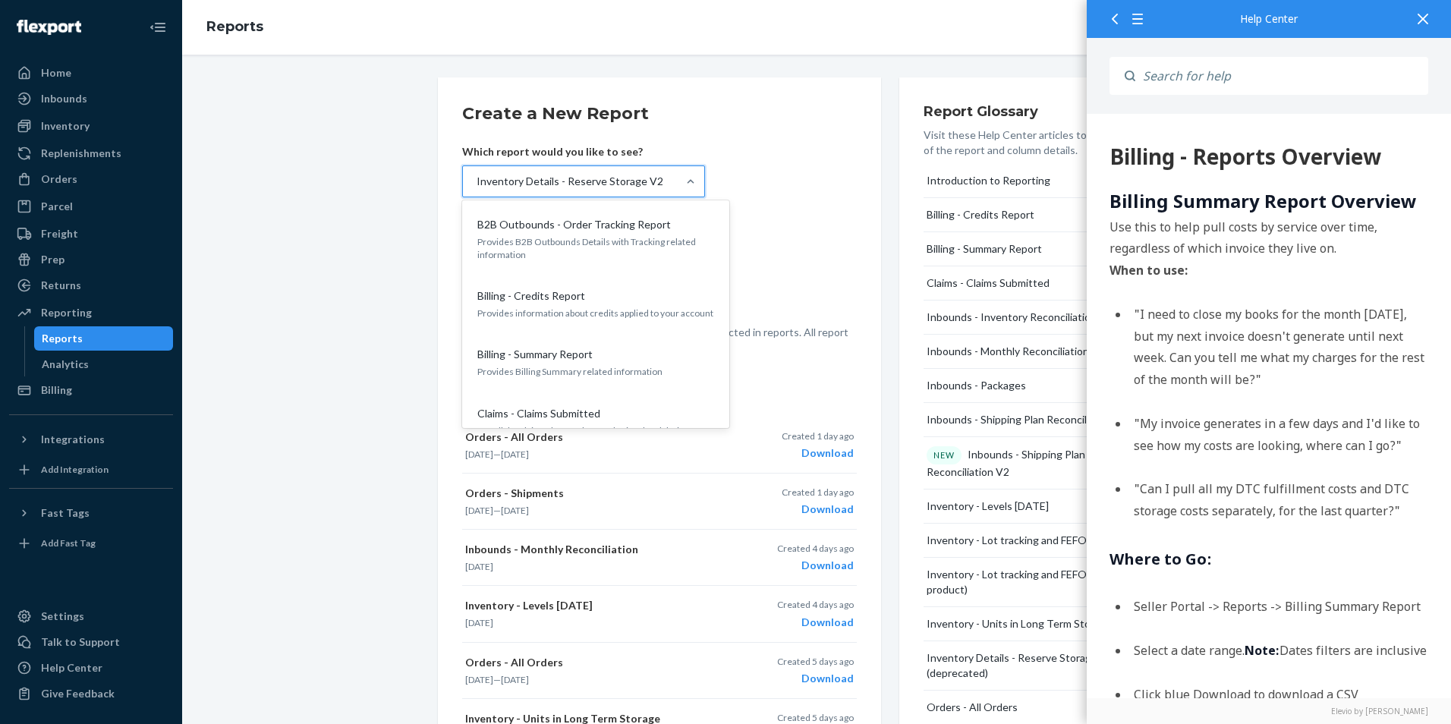
scroll to position [556, 0]
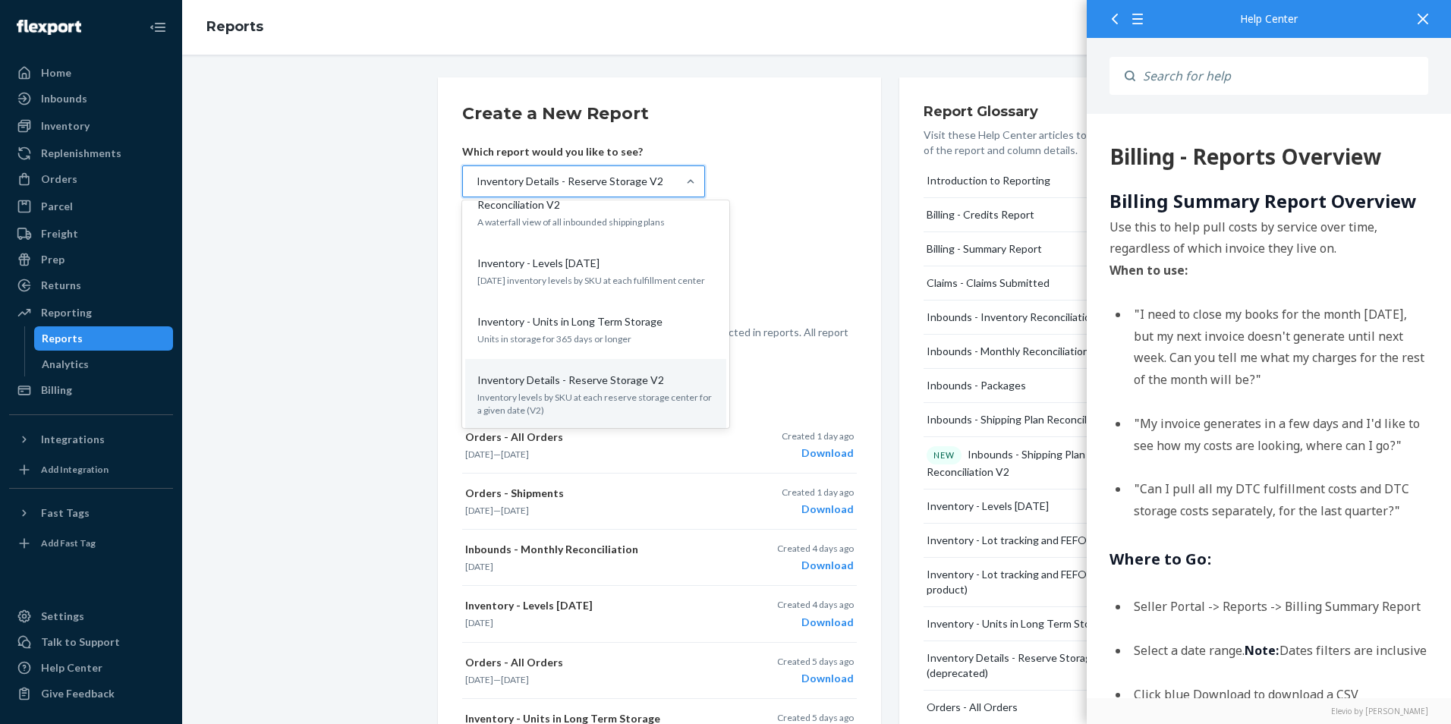
click at [636, 181] on div "Inventory Details - Reserve Storage V2" at bounding box center [570, 181] width 187 height 15
click at [477, 181] on input "option Inventory Details - Reserve Storage V2, selected. option Inventory Detai…" at bounding box center [476, 181] width 2 height 15
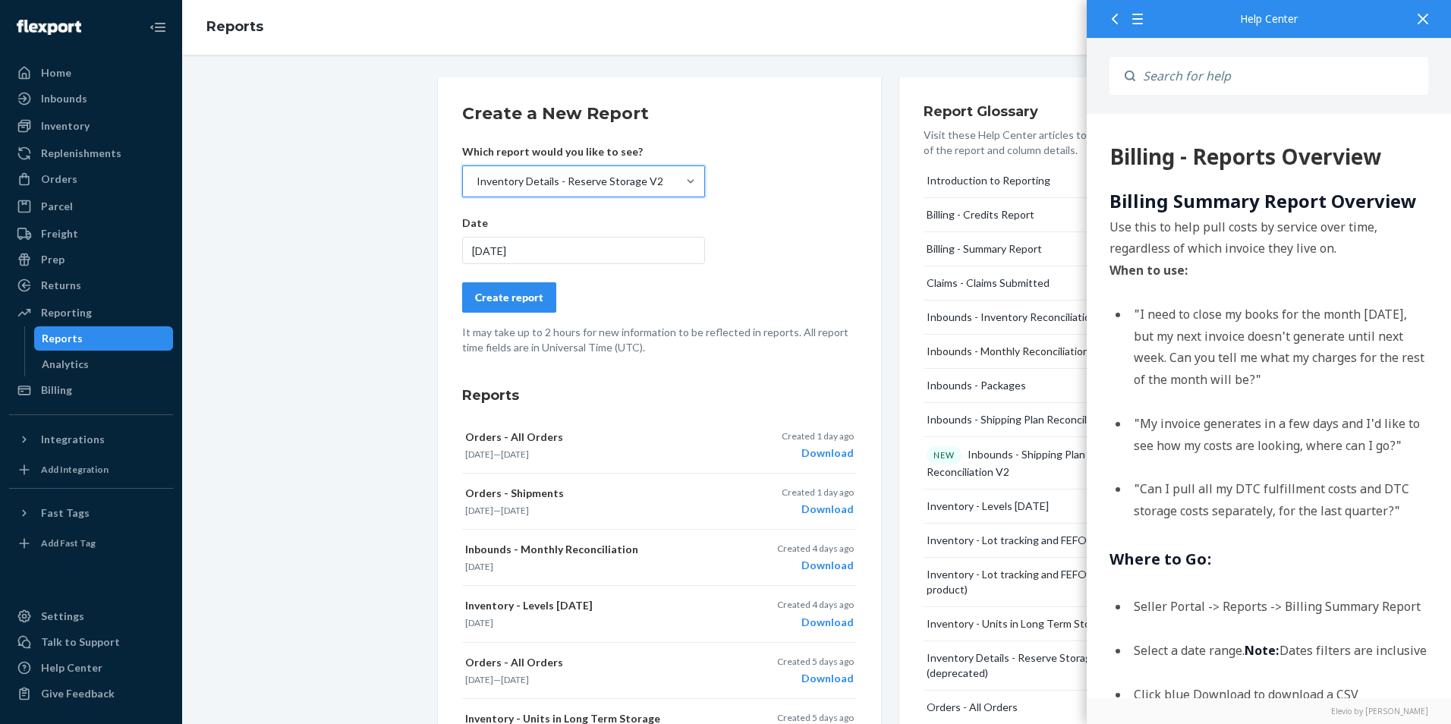
click at [636, 181] on div "Inventory Details - Reserve Storage V2" at bounding box center [570, 181] width 187 height 15
click at [477, 181] on input "option Inventory Details - Reserve Storage V2, selected. 0 results available. S…" at bounding box center [476, 181] width 2 height 15
click at [636, 181] on div "Inventory Details - Reserve Storage V2" at bounding box center [570, 181] width 187 height 15
click at [477, 181] on input "option Inventory Details - Reserve Storage V2, selected. 0 results available. S…" at bounding box center [476, 181] width 2 height 15
click at [636, 181] on div "Inventory Details - Reserve Storage V2" at bounding box center [570, 181] width 187 height 15
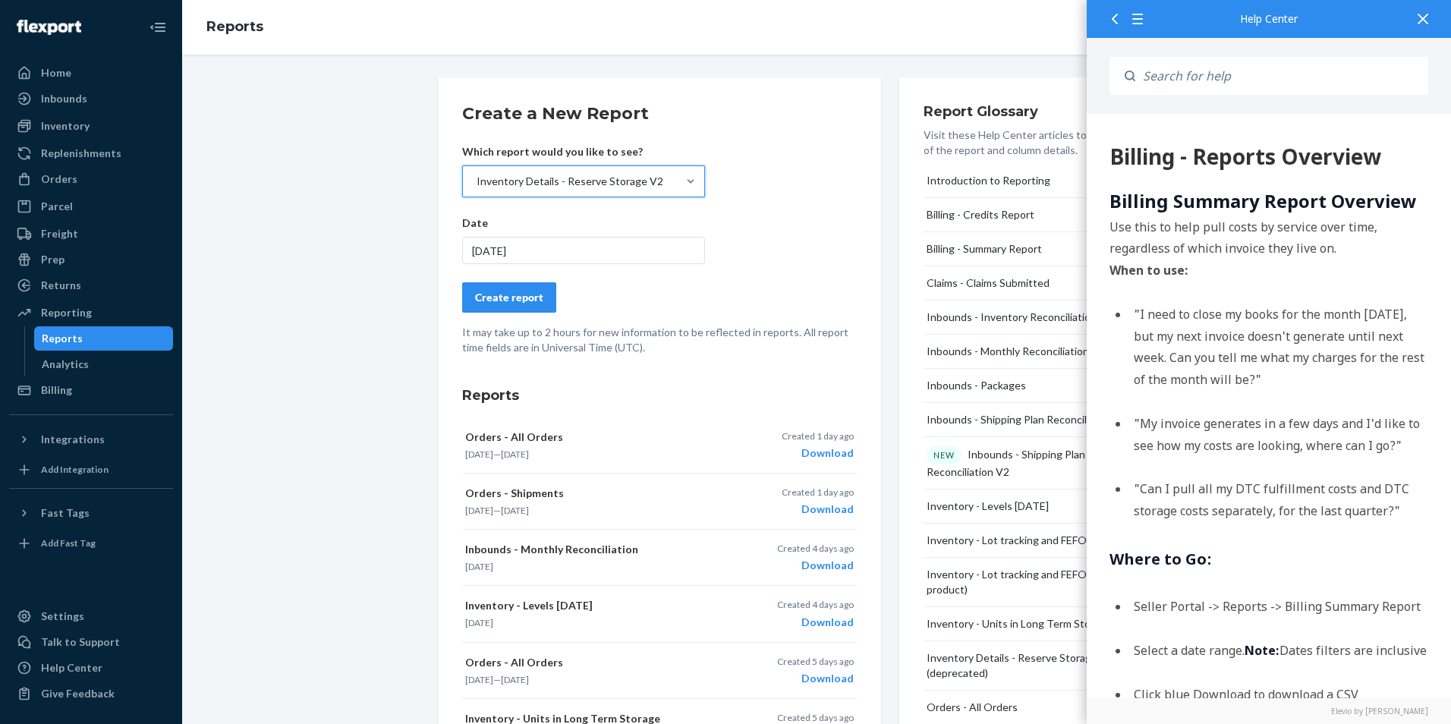
click at [477, 181] on input "option Inventory Details - Reserve Storage V2, selected. 0 results available. S…" at bounding box center [476, 181] width 2 height 15
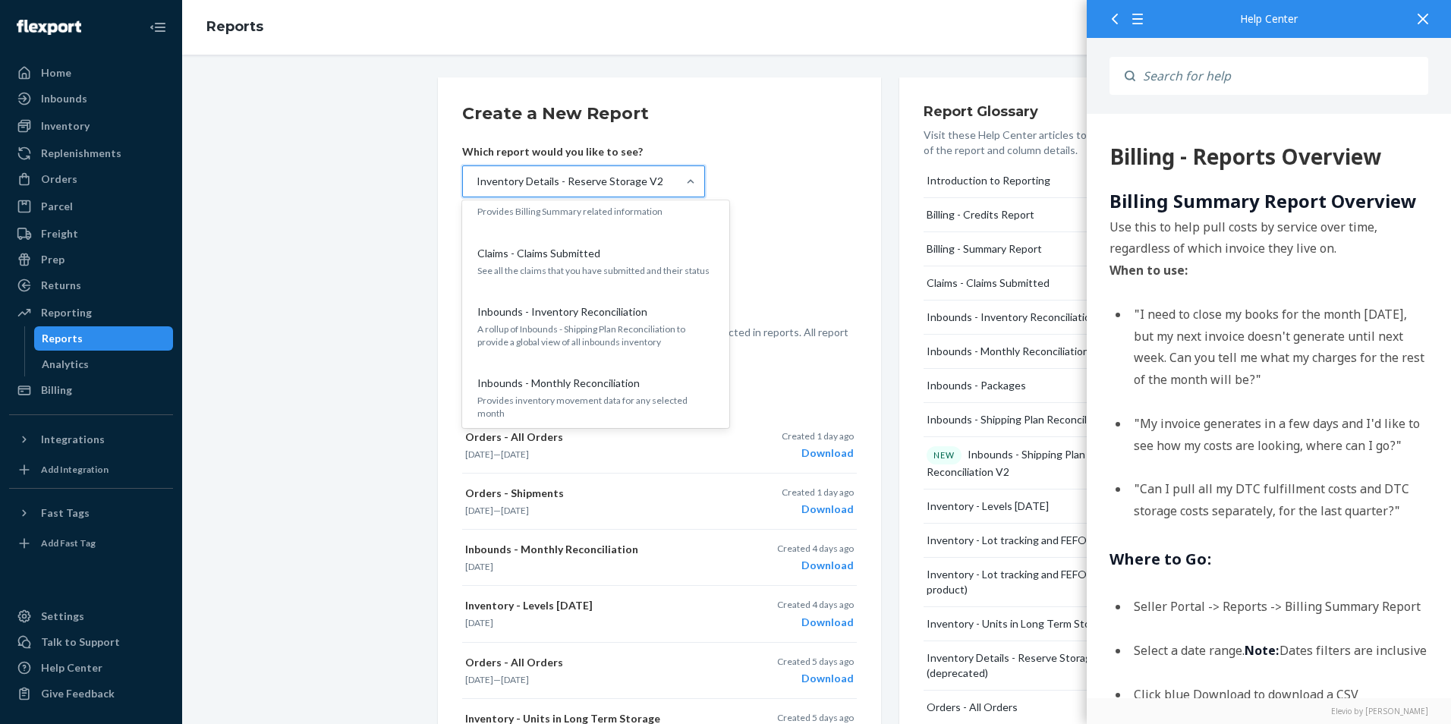
scroll to position [0, 0]
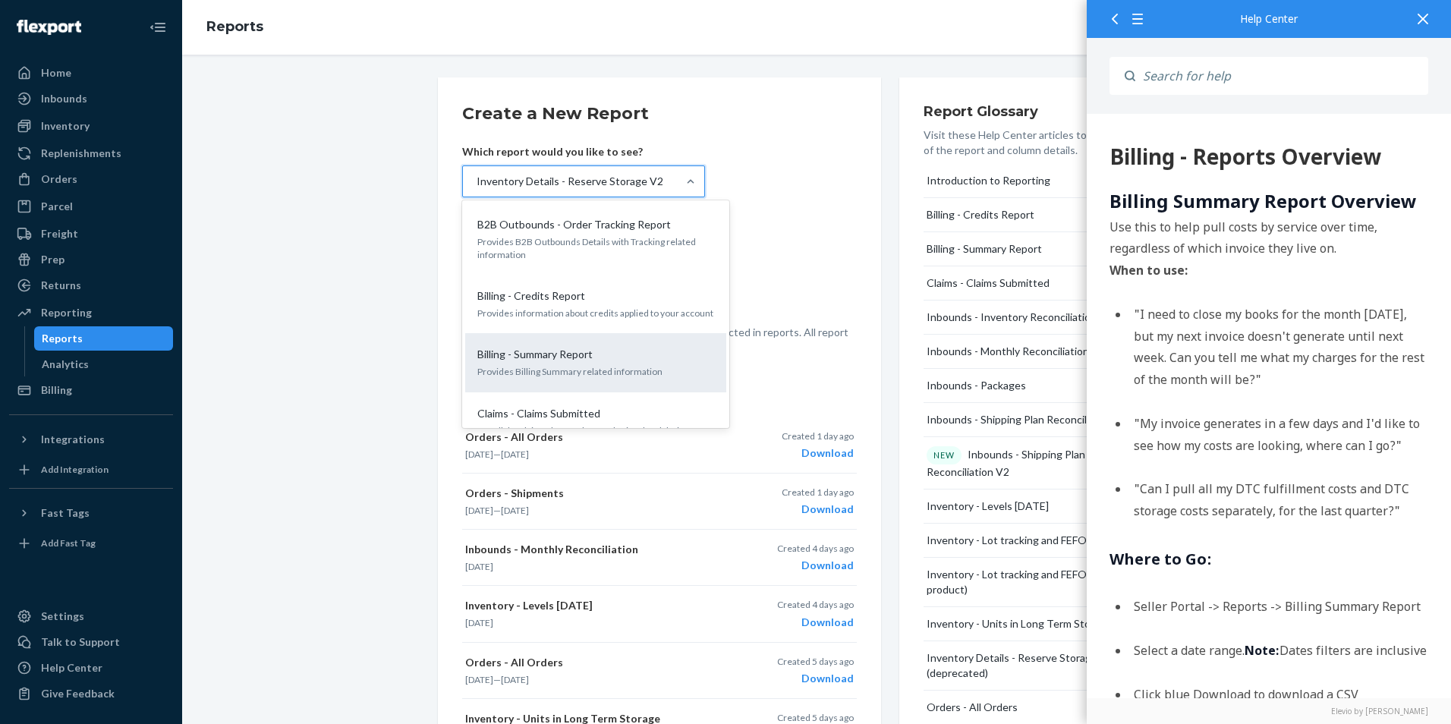
click at [550, 375] on p "Provides Billing Summary related information" at bounding box center [595, 371] width 237 height 13
click at [477, 189] on input "option Inventory Details - Reserve Storage V2, selected. option Billing - Summa…" at bounding box center [476, 181] width 2 height 15
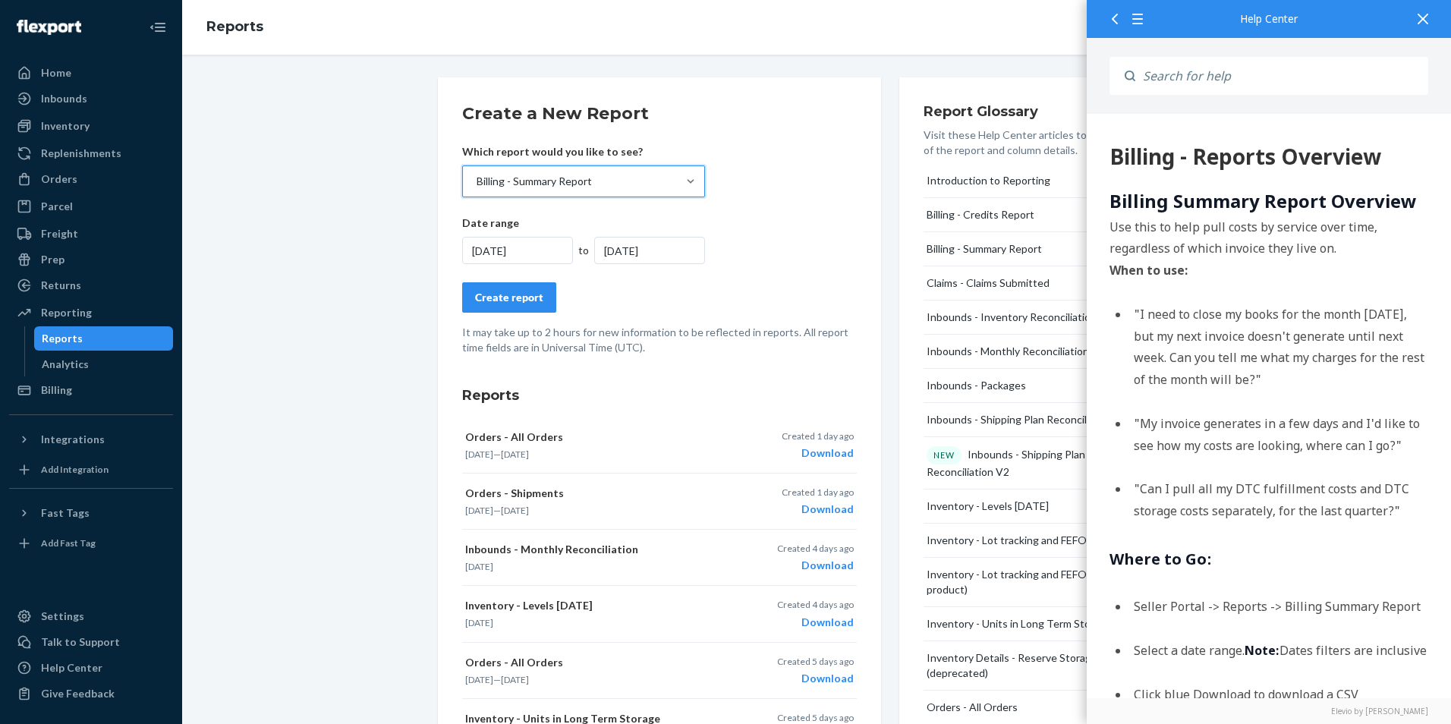
click at [515, 251] on div "[DATE]" at bounding box center [517, 250] width 111 height 27
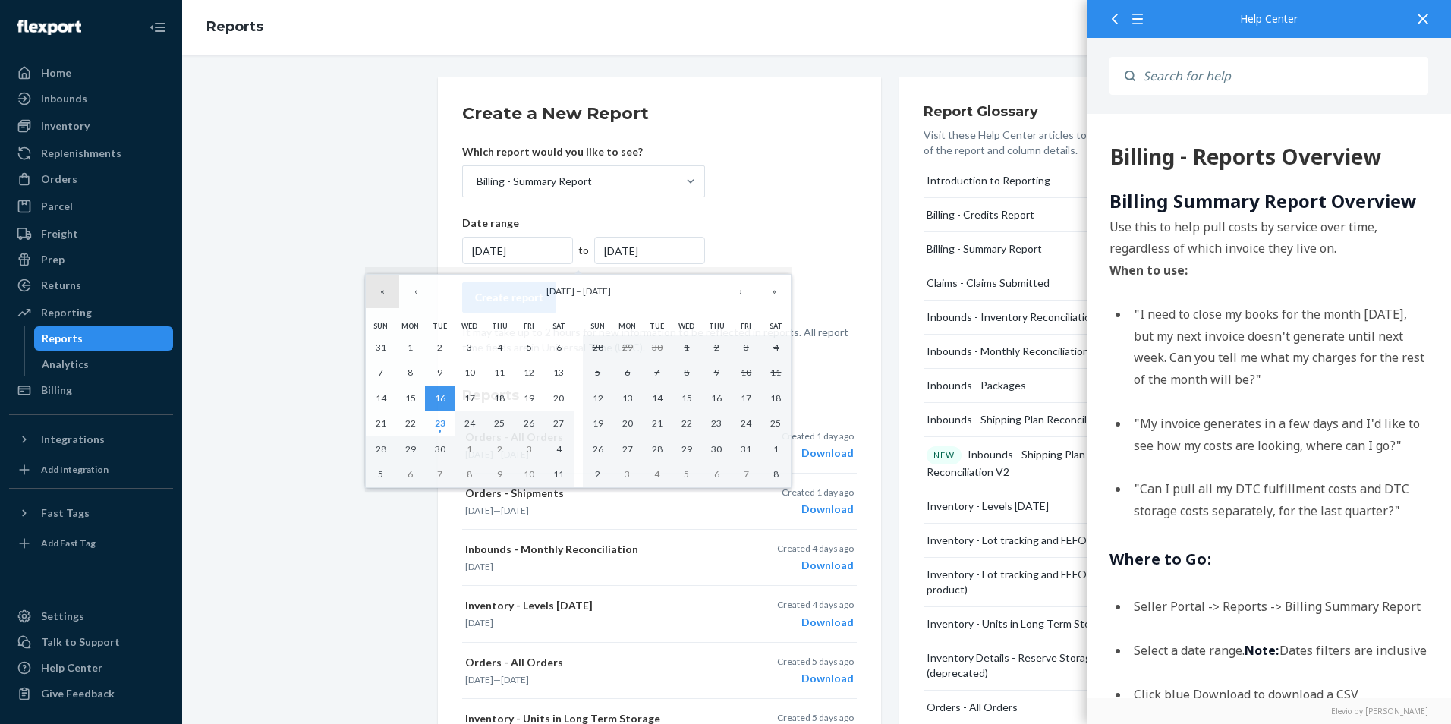
click at [385, 295] on button "«" at bounding box center [382, 291] width 33 height 33
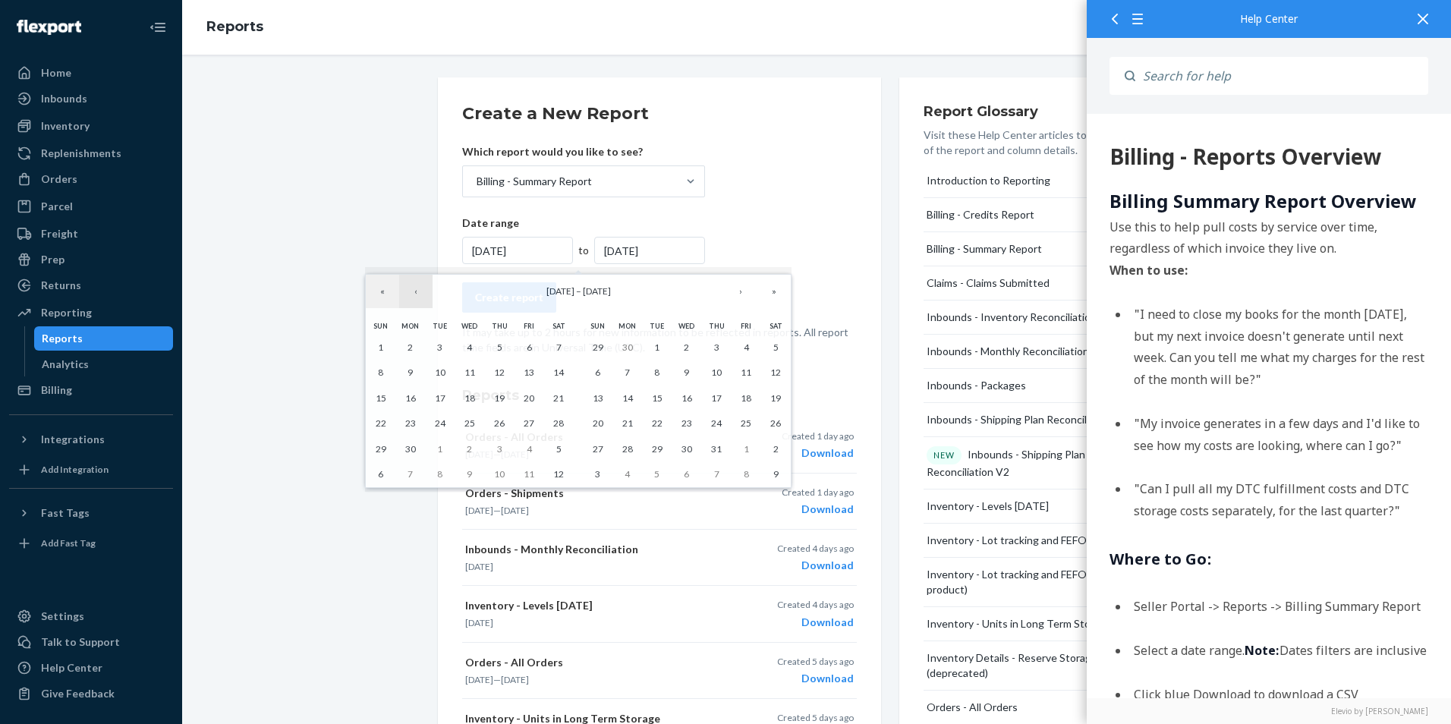
click at [413, 288] on button "‹" at bounding box center [415, 291] width 33 height 33
click at [786, 290] on button "»" at bounding box center [774, 291] width 33 height 33
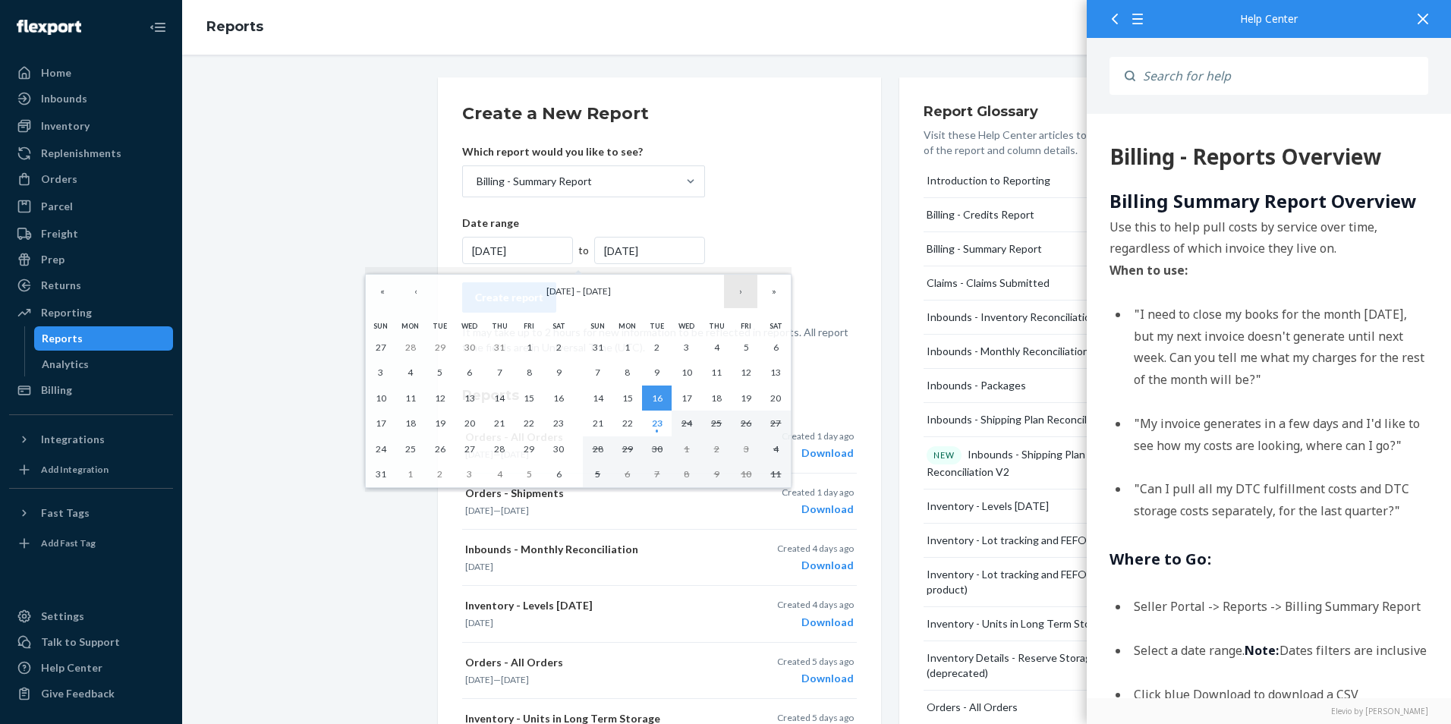
click at [748, 293] on button "›" at bounding box center [740, 291] width 33 height 33
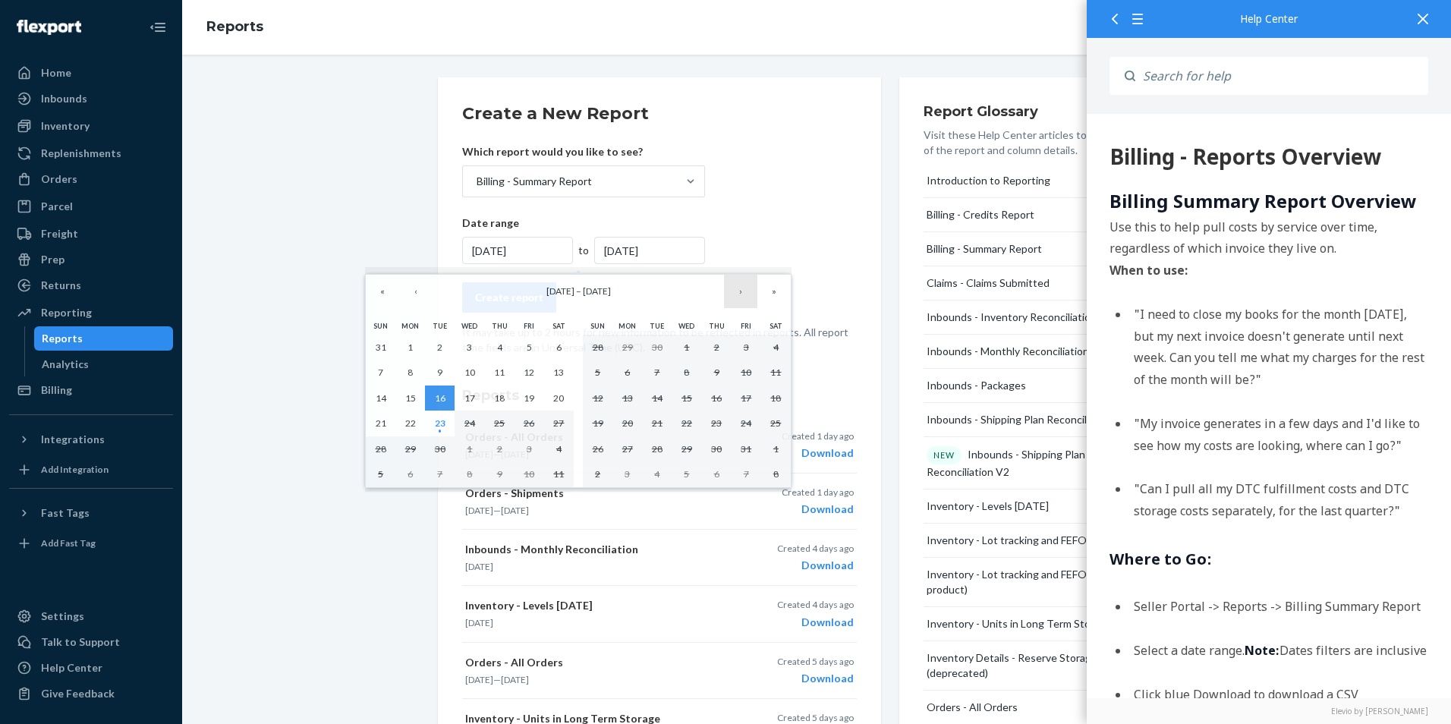
click at [748, 293] on button "›" at bounding box center [740, 291] width 33 height 33
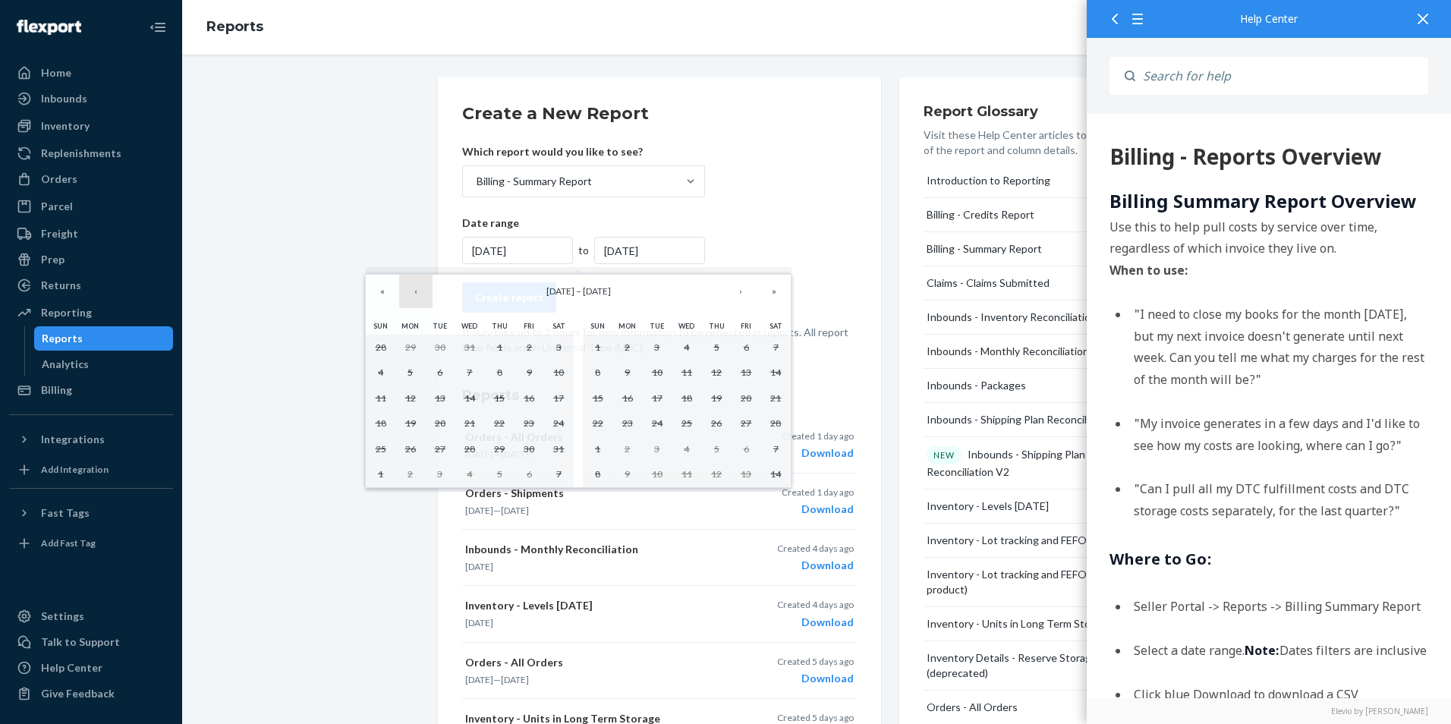
click at [414, 298] on button "‹" at bounding box center [415, 291] width 33 height 33
click at [389, 293] on button "«" at bounding box center [382, 291] width 33 height 33
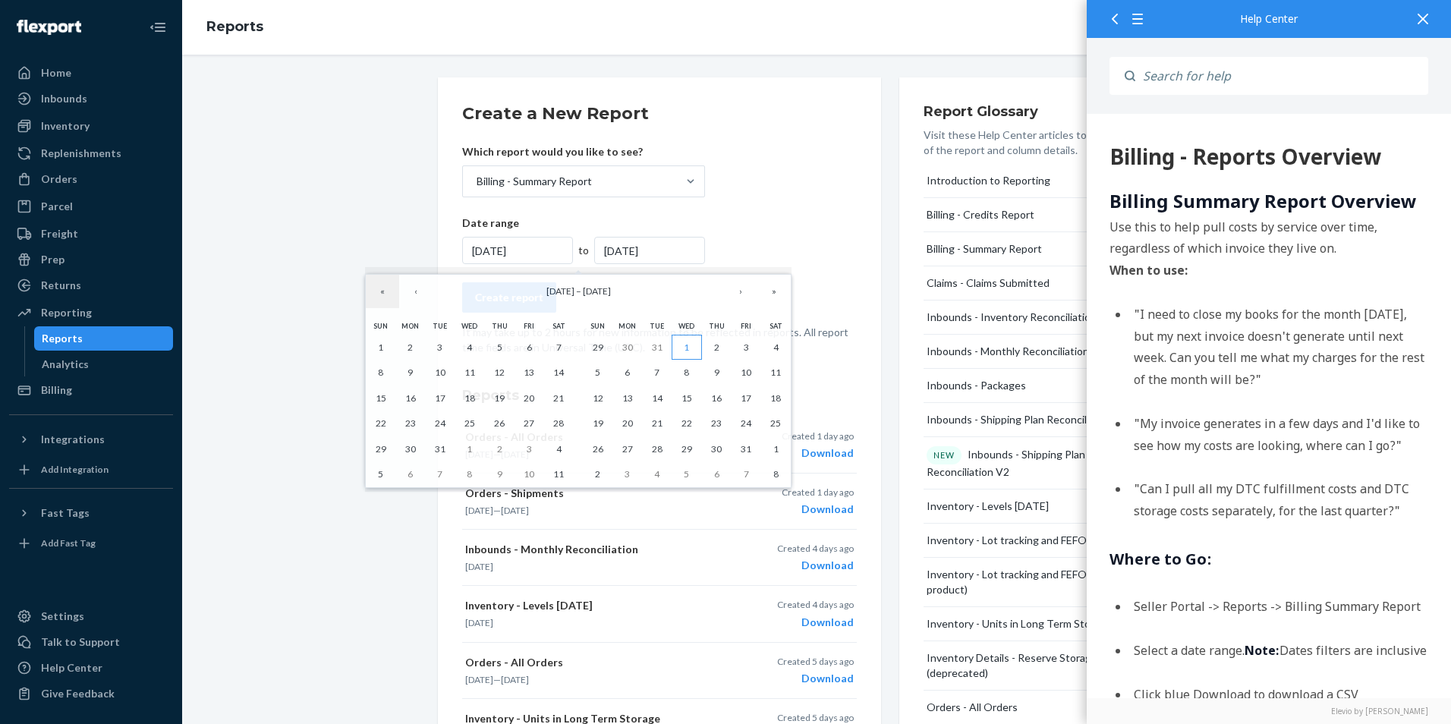
click at [691, 348] on button "1" at bounding box center [687, 348] width 30 height 26
click at [743, 295] on button "›" at bounding box center [740, 291] width 33 height 33
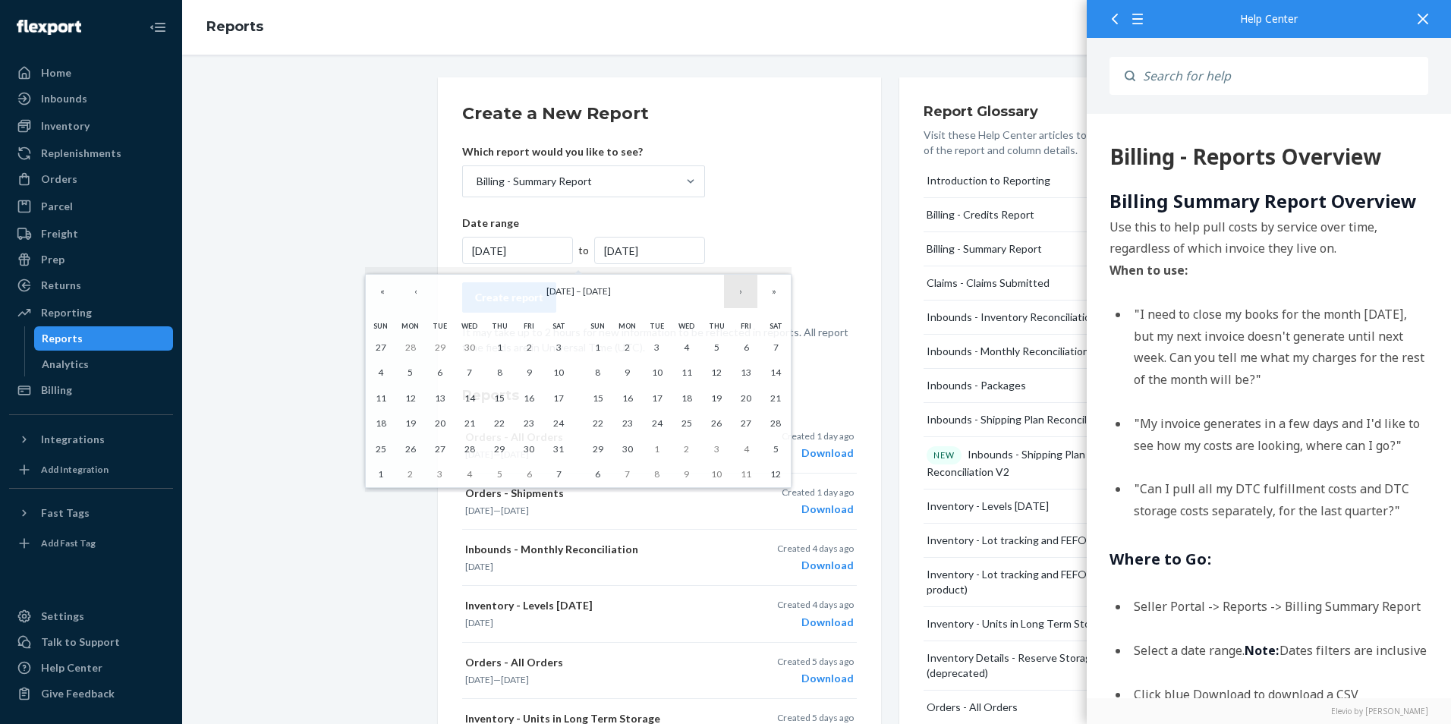
click at [743, 295] on button "›" at bounding box center [740, 291] width 33 height 33
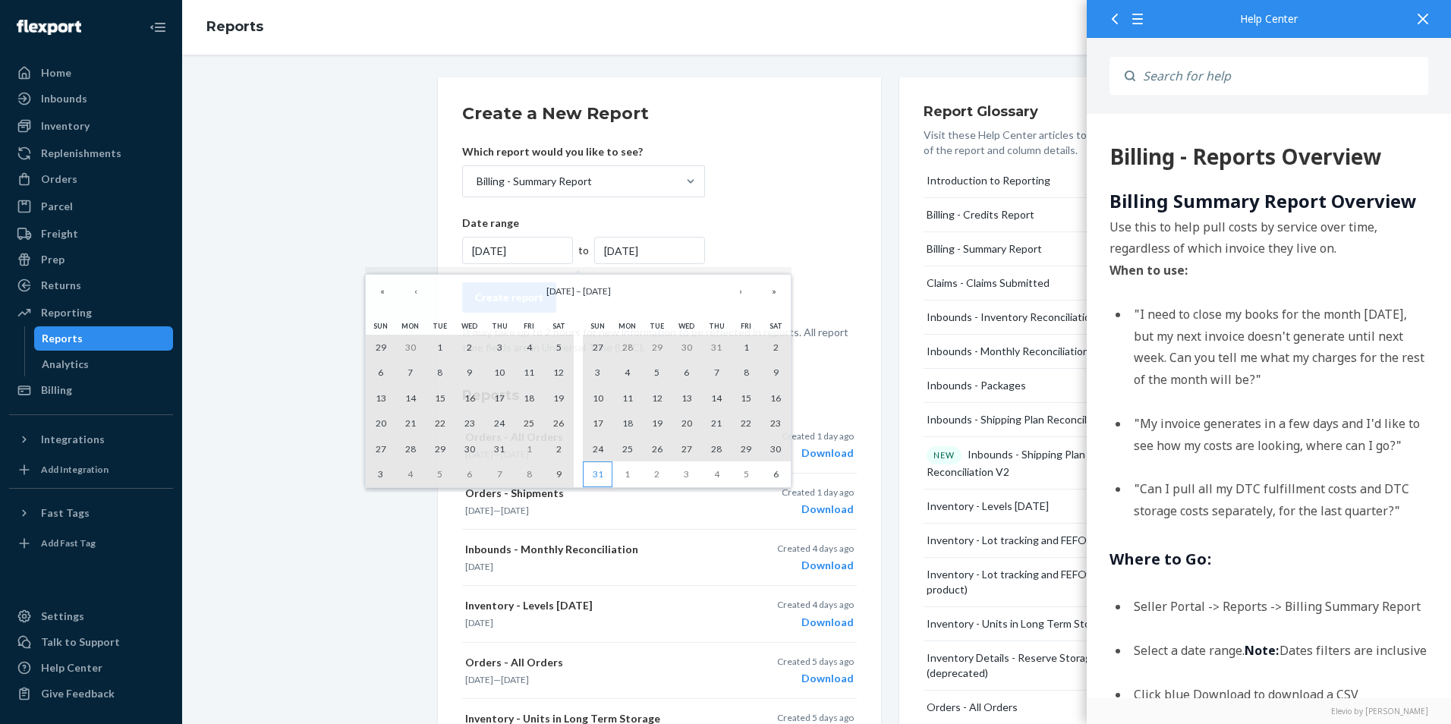
click at [601, 469] on abbr "31" at bounding box center [598, 473] width 11 height 11
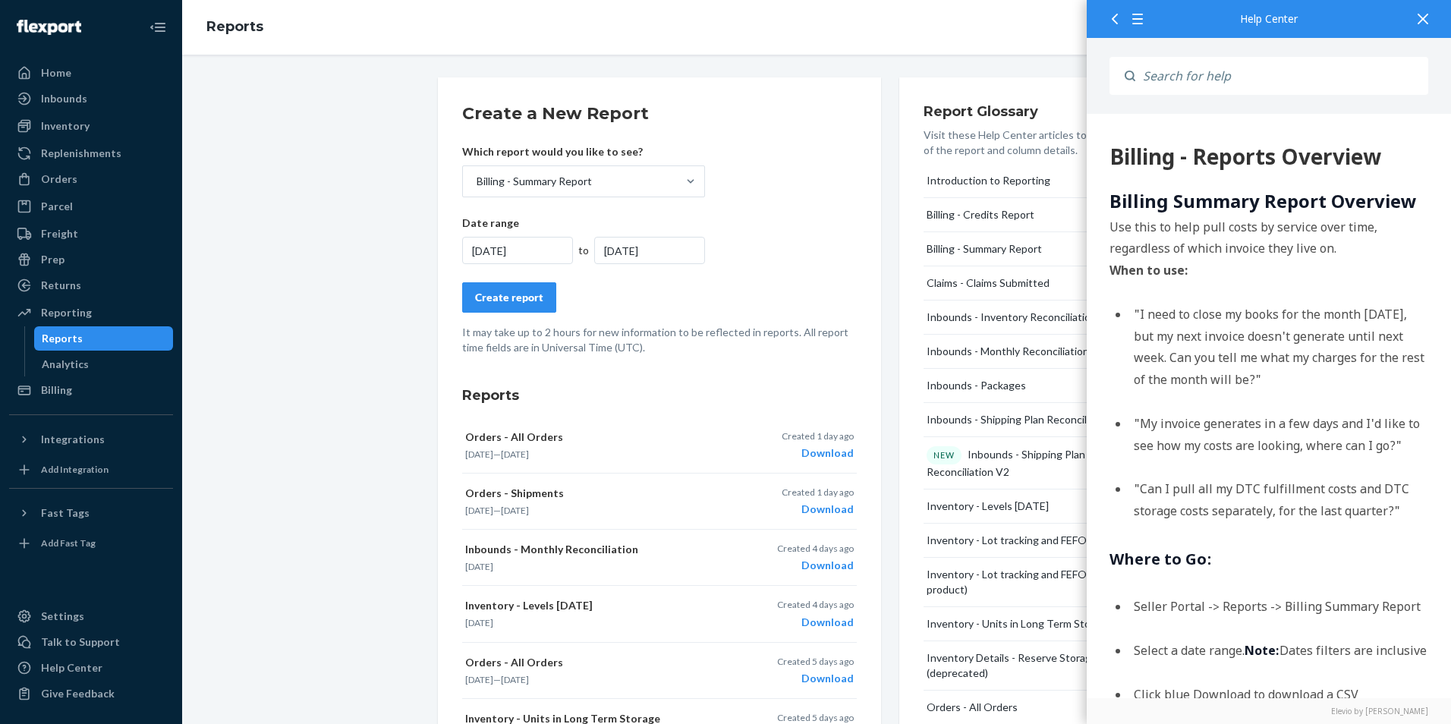
click at [521, 300] on div "Create report" at bounding box center [509, 297] width 68 height 15
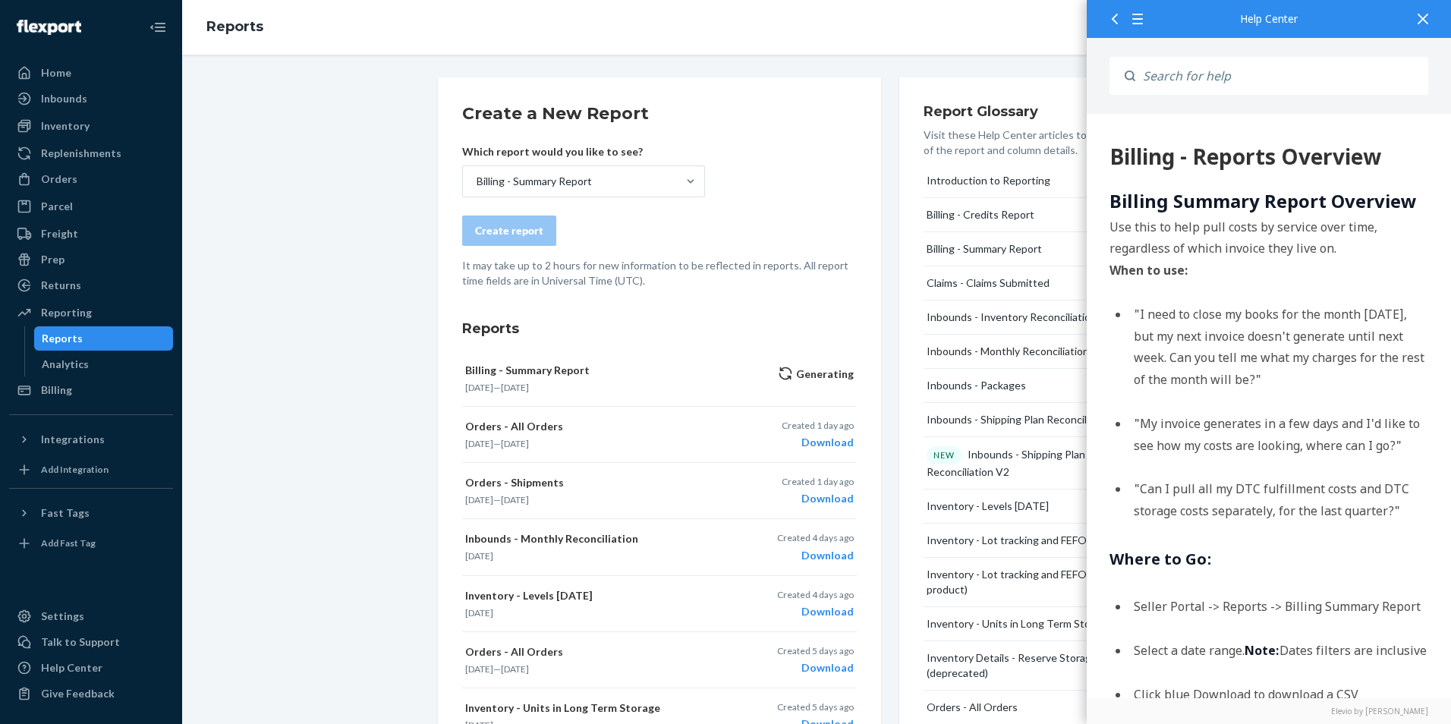
click at [1414, 20] on div at bounding box center [1423, 18] width 33 height 37
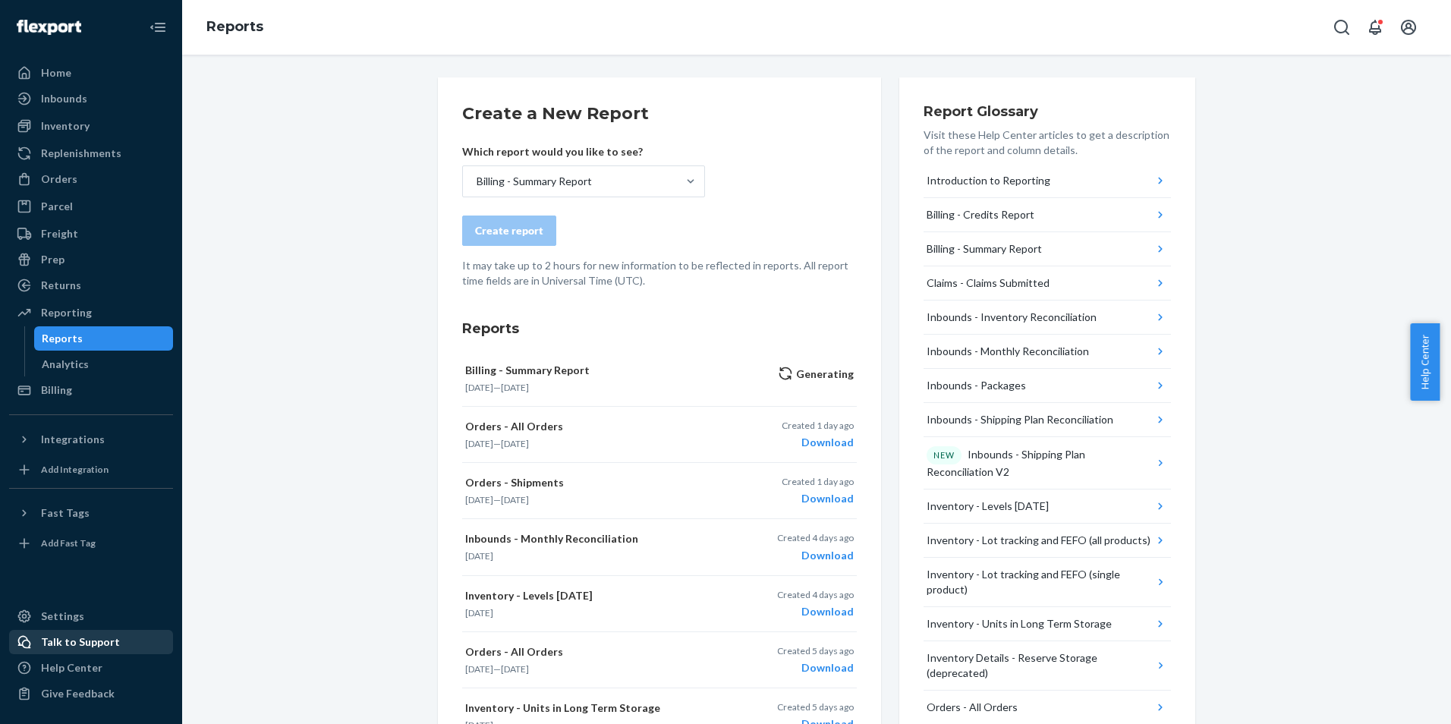
click at [65, 654] on link "Talk to Support" at bounding box center [91, 642] width 164 height 24
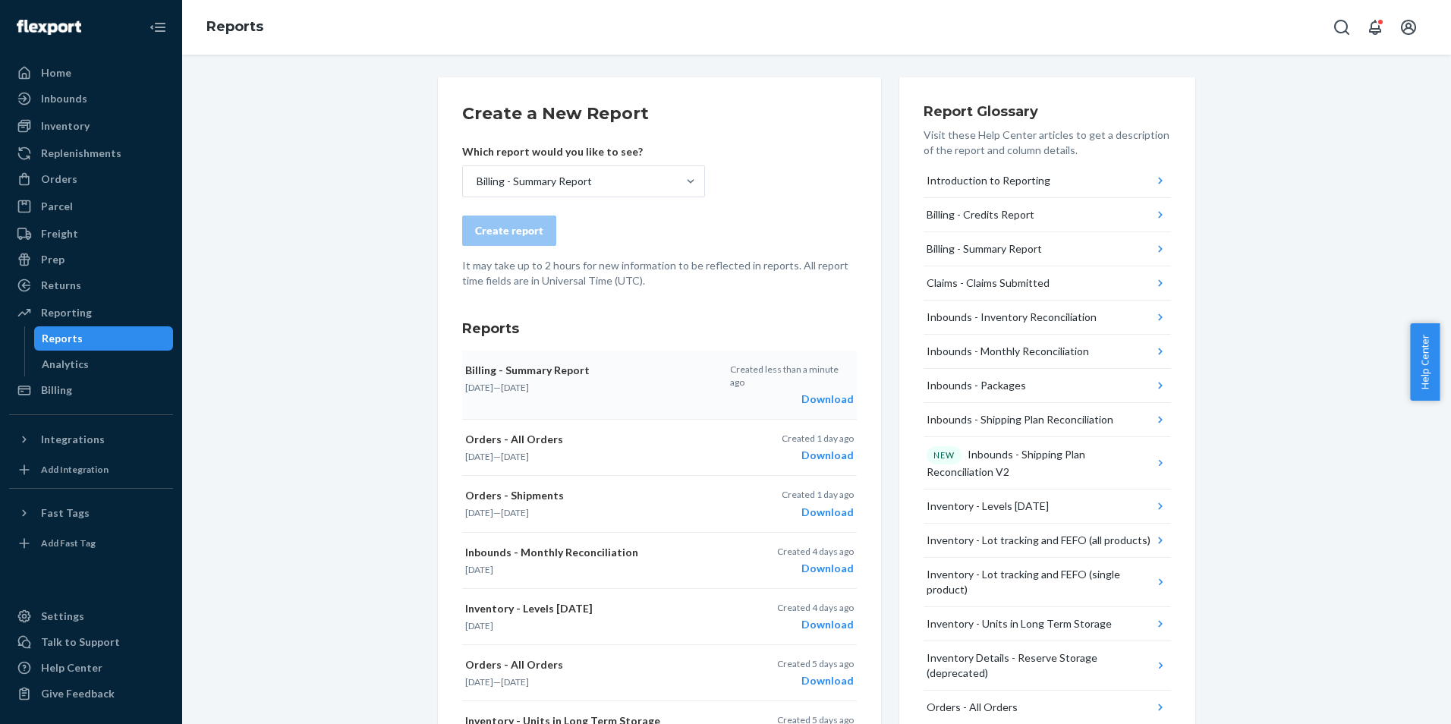
click at [815, 392] on div "Download" at bounding box center [792, 399] width 124 height 15
click at [338, 298] on div "Create a New Report Which report would you like to see? Billing - Summary Repor…" at bounding box center [817, 657] width 1246 height 1161
click at [21, 114] on link "Inventory" at bounding box center [91, 126] width 164 height 24
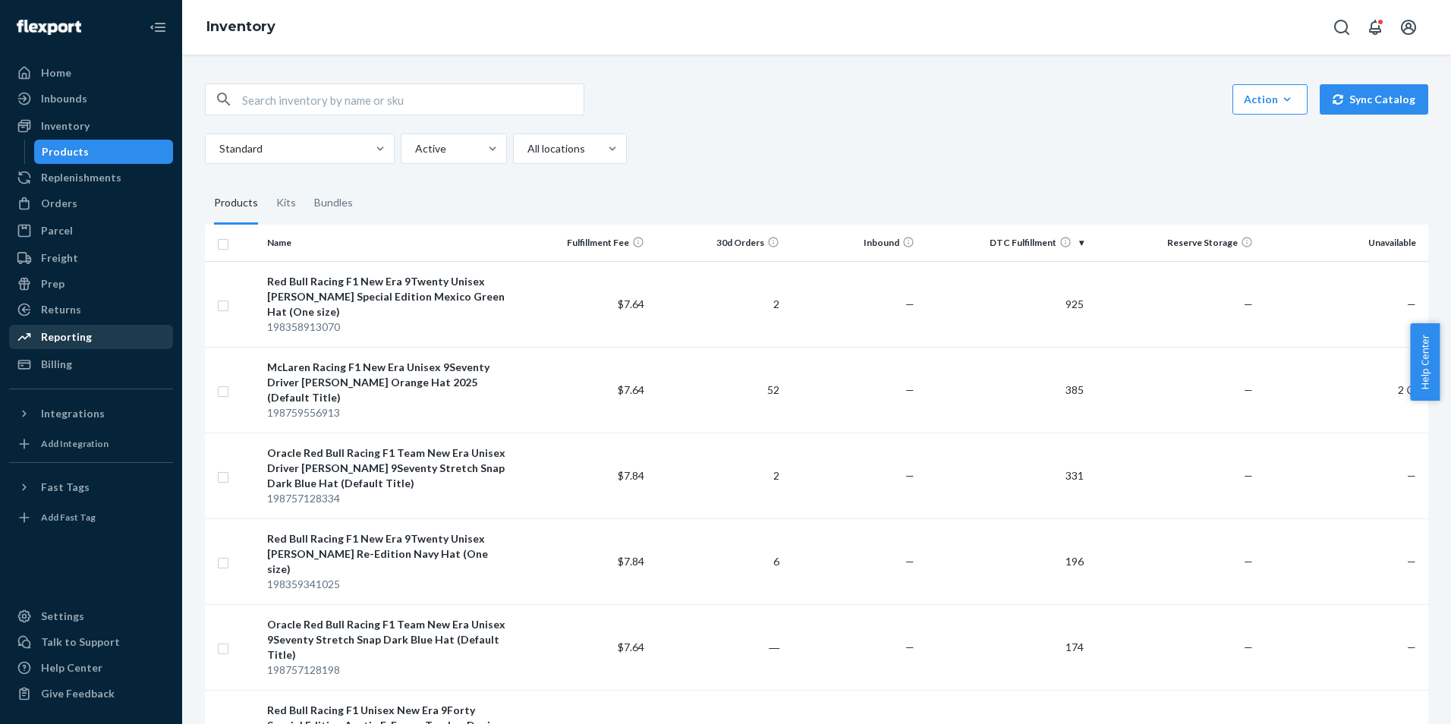
click at [84, 340] on div "Reporting" at bounding box center [66, 336] width 51 height 15
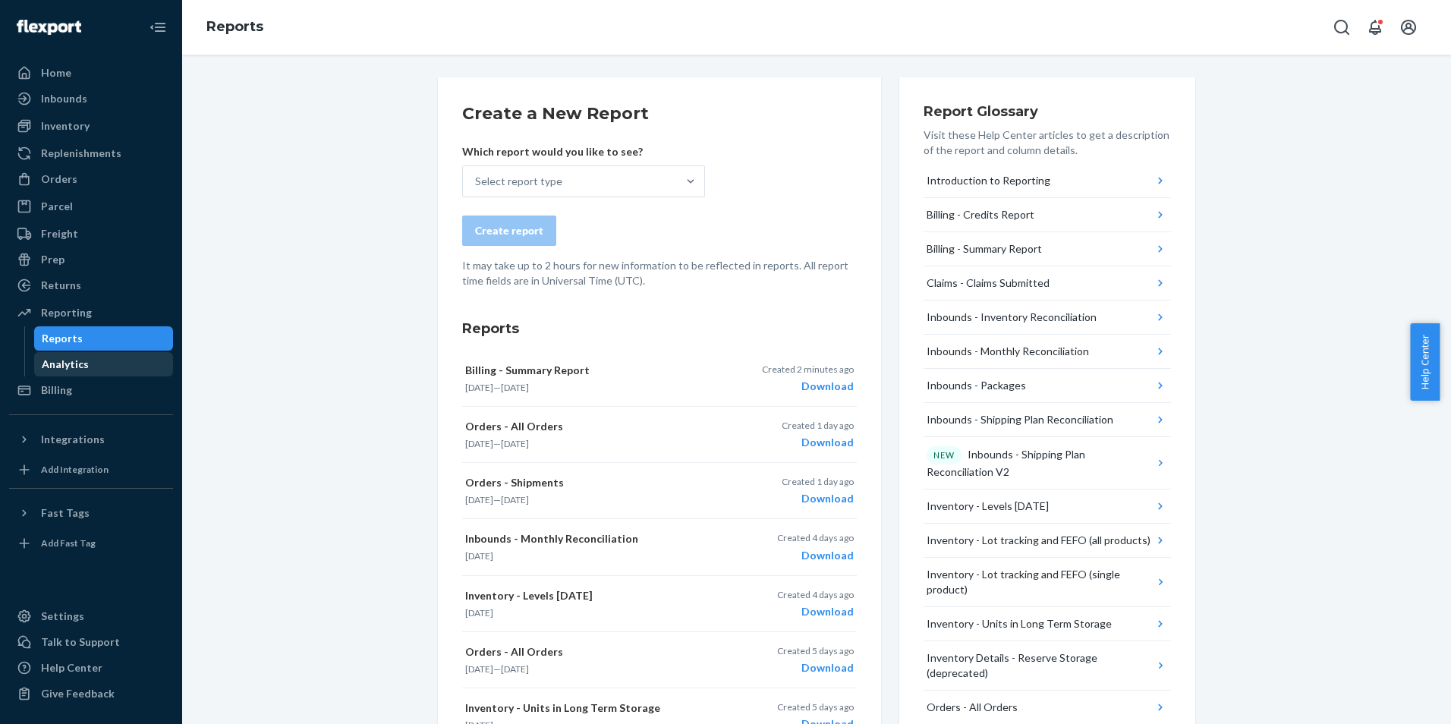
click at [77, 370] on div "Analytics" at bounding box center [65, 364] width 47 height 15
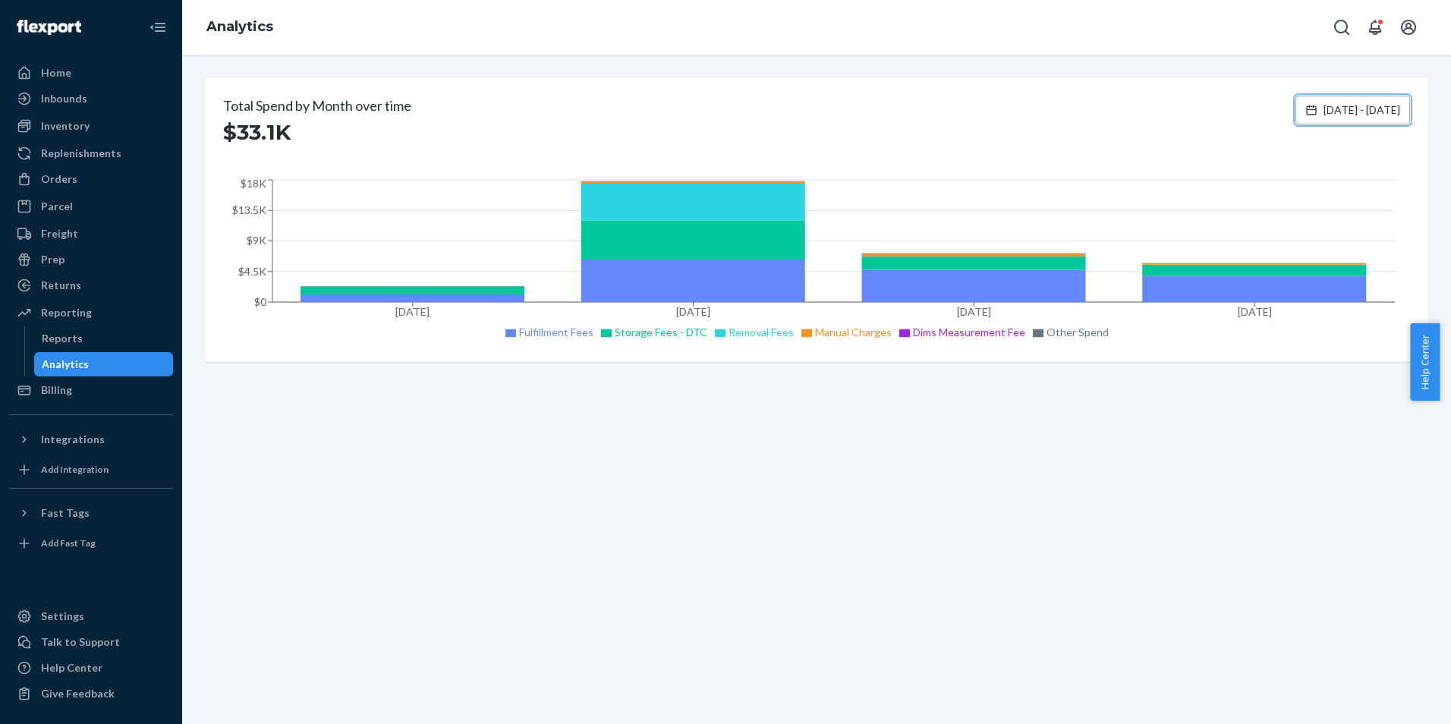
click at [1324, 106] on span "[DATE] - [DATE]" at bounding box center [1362, 109] width 77 height 15
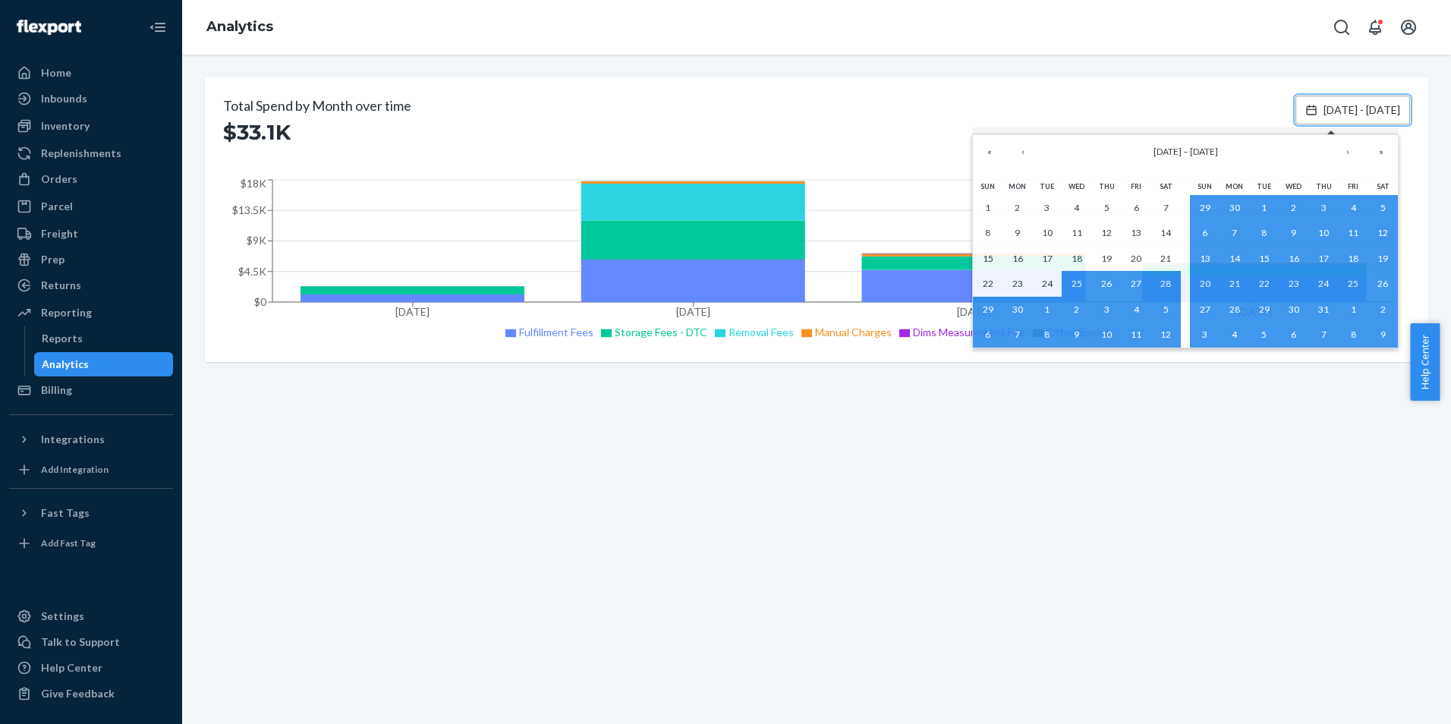
click at [1324, 106] on span "[DATE] - [DATE]" at bounding box center [1362, 109] width 77 height 15
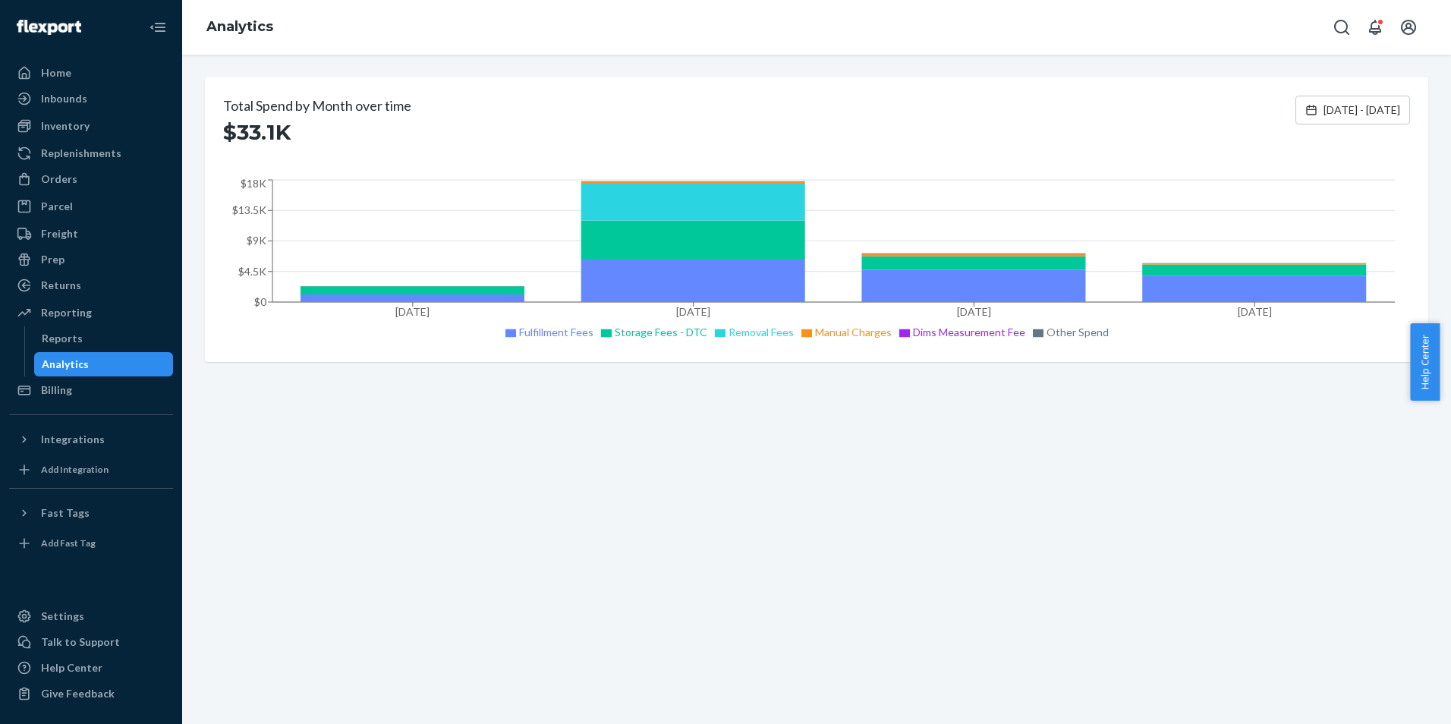
click at [789, 531] on div "Total Spend by Month over time $33.1K [DATE] - [DATE] Jun [DATE] [DATE] 2025 [D…" at bounding box center [816, 390] width 1269 height 670
click at [62, 395] on div "Billing" at bounding box center [56, 390] width 31 height 15
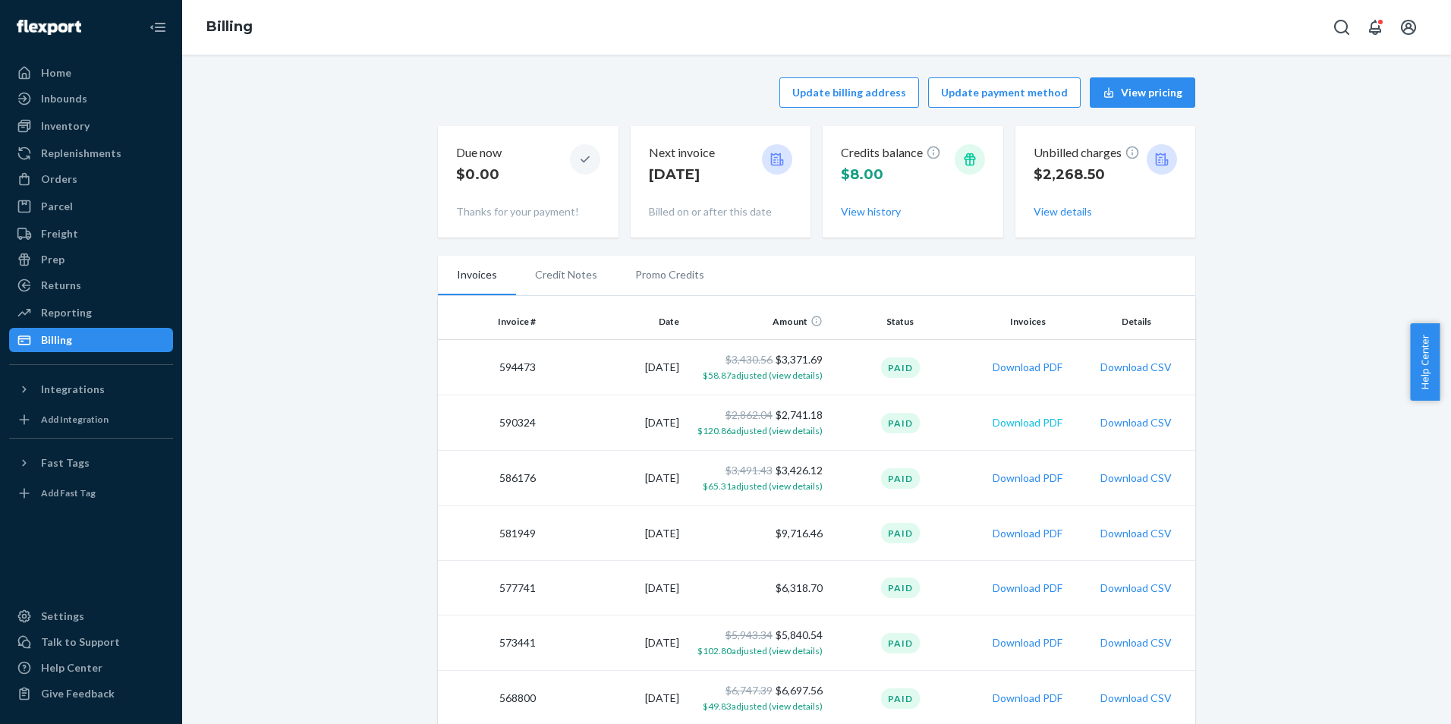
click at [1007, 429] on button "Download PDF" at bounding box center [1028, 422] width 70 height 15
click at [48, 71] on div "Home" at bounding box center [56, 72] width 30 height 15
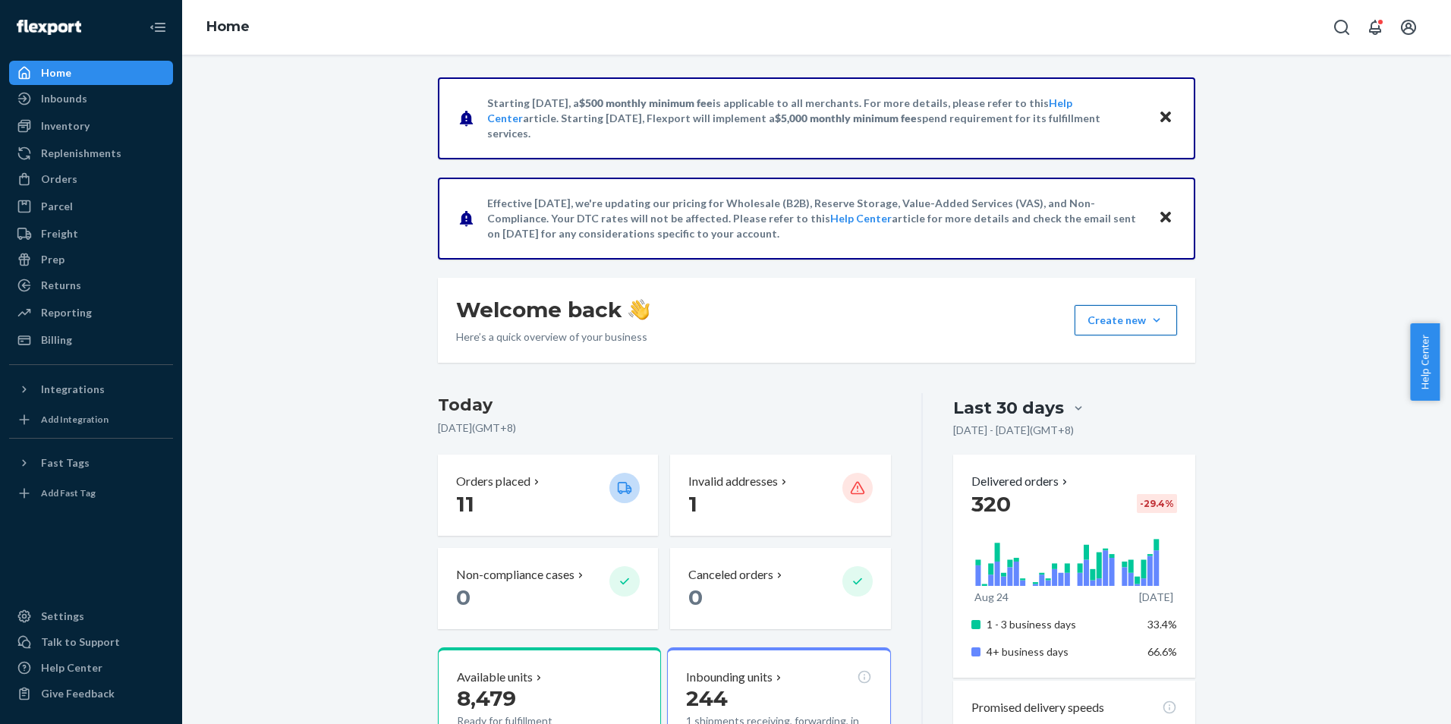
click at [1120, 314] on button "Create new Create new inbound Create new order Create new product" at bounding box center [1126, 320] width 102 height 30
click at [74, 122] on div "Inventory" at bounding box center [65, 125] width 49 height 15
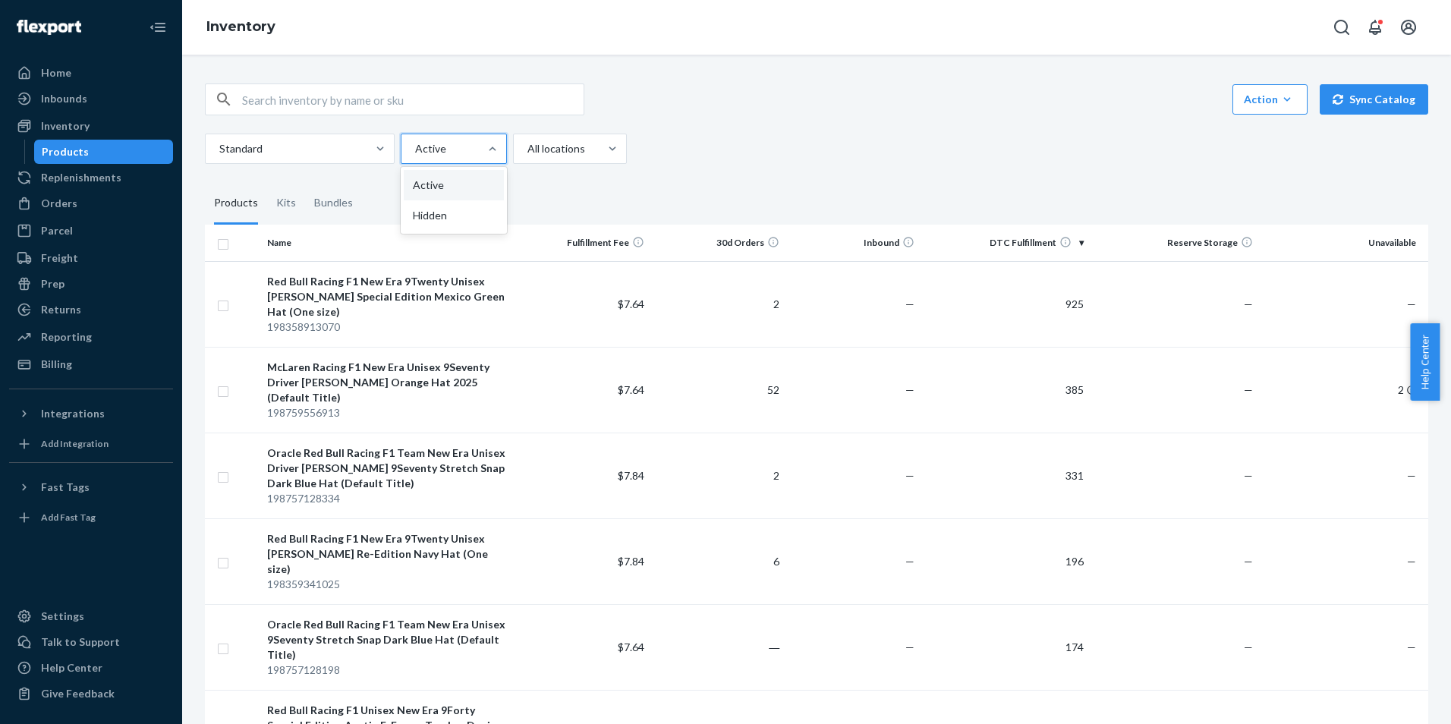
click at [465, 151] on div at bounding box center [452, 149] width 77 height 18
click at [415, 151] on input "option Active focused, 1 of 2. 2 results available. Use Up and Down to choose o…" at bounding box center [415, 148] width 2 height 15
click at [465, 151] on div at bounding box center [452, 149] width 77 height 18
click at [415, 151] on input "option Active focused, 1 of 2. 2 results available. Use Up and Down to choose o…" at bounding box center [415, 148] width 2 height 15
click at [1261, 104] on div "Action" at bounding box center [1270, 99] width 52 height 15
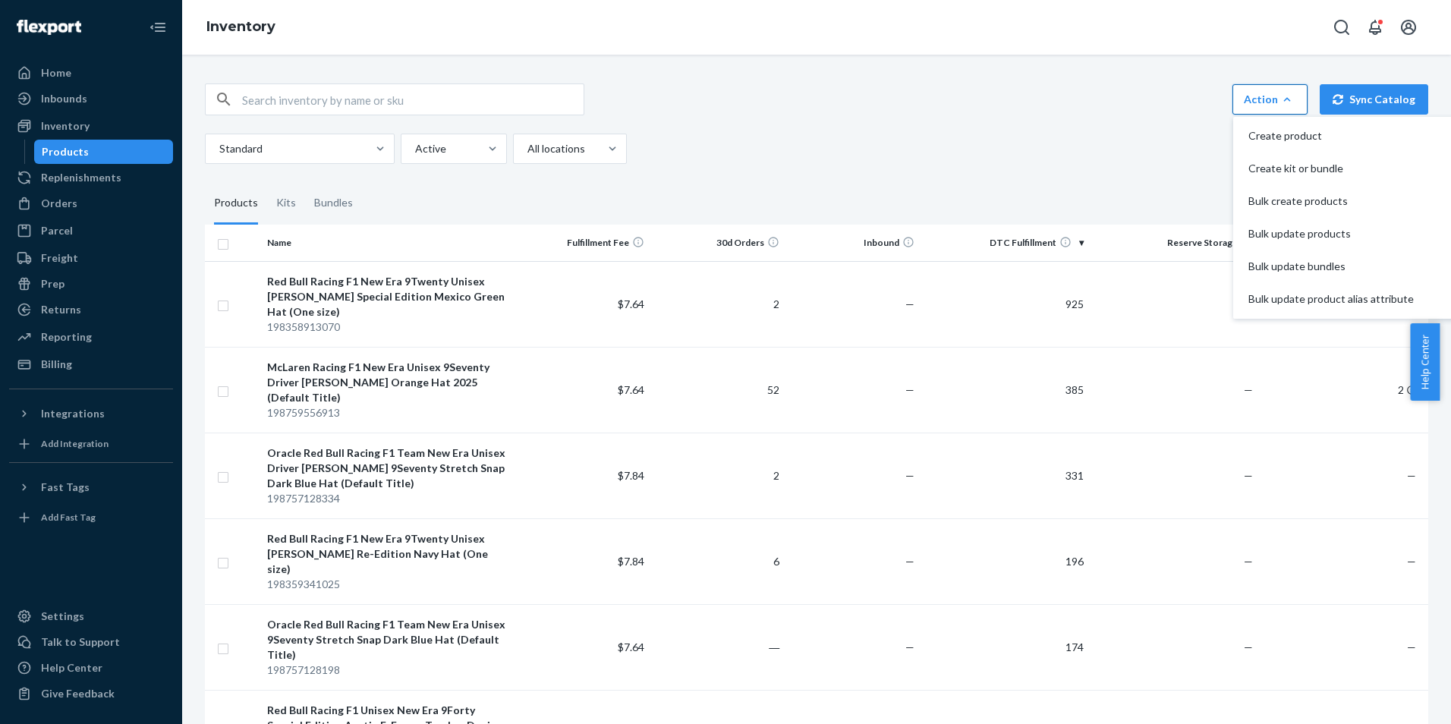
click at [1259, 104] on div "Action" at bounding box center [1270, 99] width 52 height 15
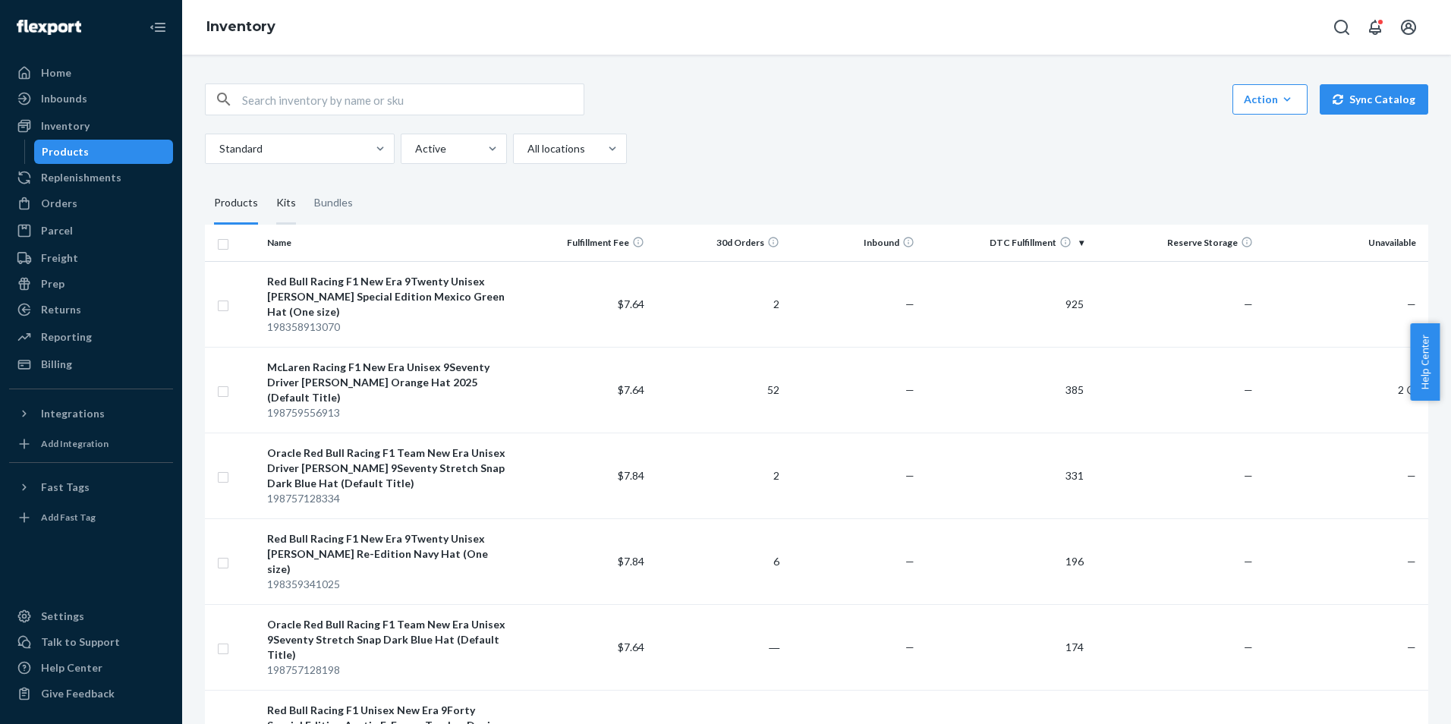
click at [288, 209] on div "Kits" at bounding box center [286, 203] width 20 height 43
click at [267, 182] on input "Kits" at bounding box center [267, 182] width 0 height 0
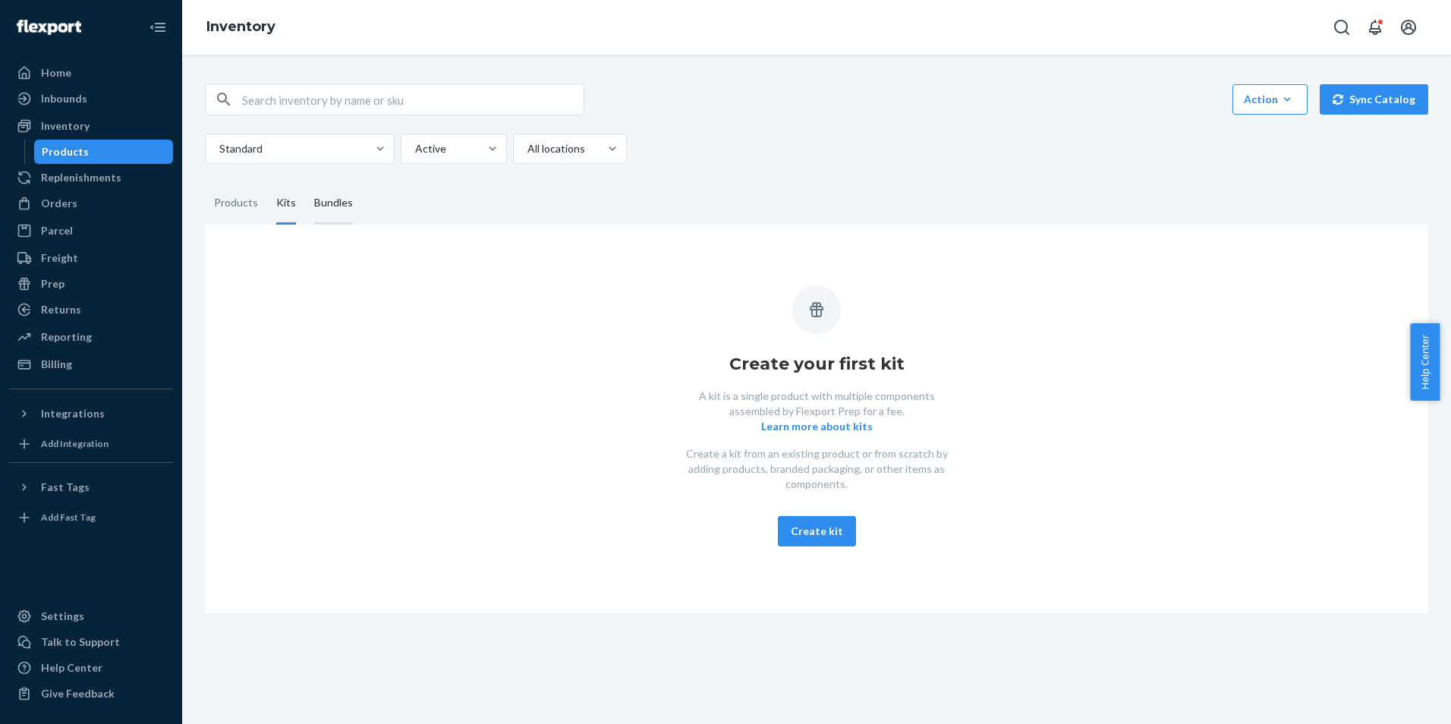
click at [322, 202] on div "Bundles" at bounding box center [333, 203] width 39 height 43
click at [305, 182] on input "Bundles" at bounding box center [305, 182] width 0 height 0
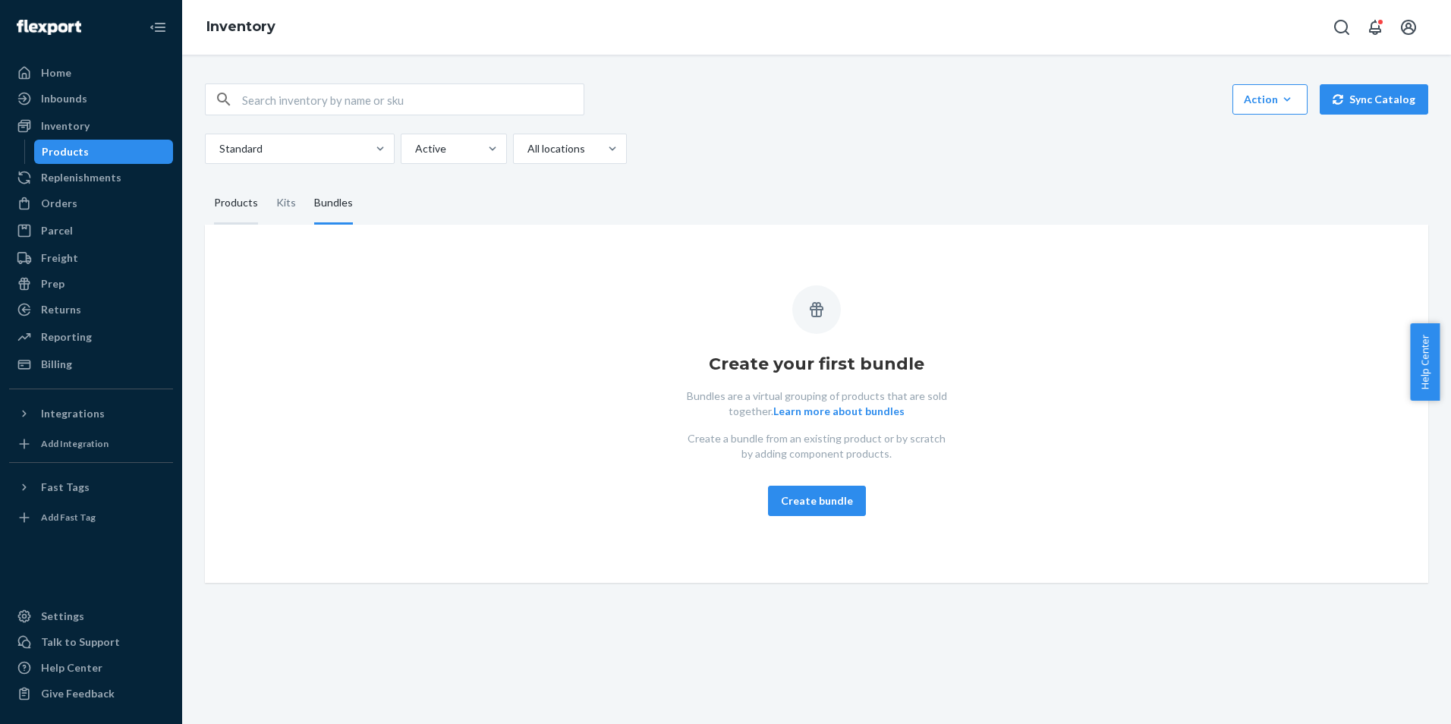
click at [238, 206] on div "Products" at bounding box center [236, 203] width 44 height 43
click at [205, 182] on input "Products" at bounding box center [205, 182] width 0 height 0
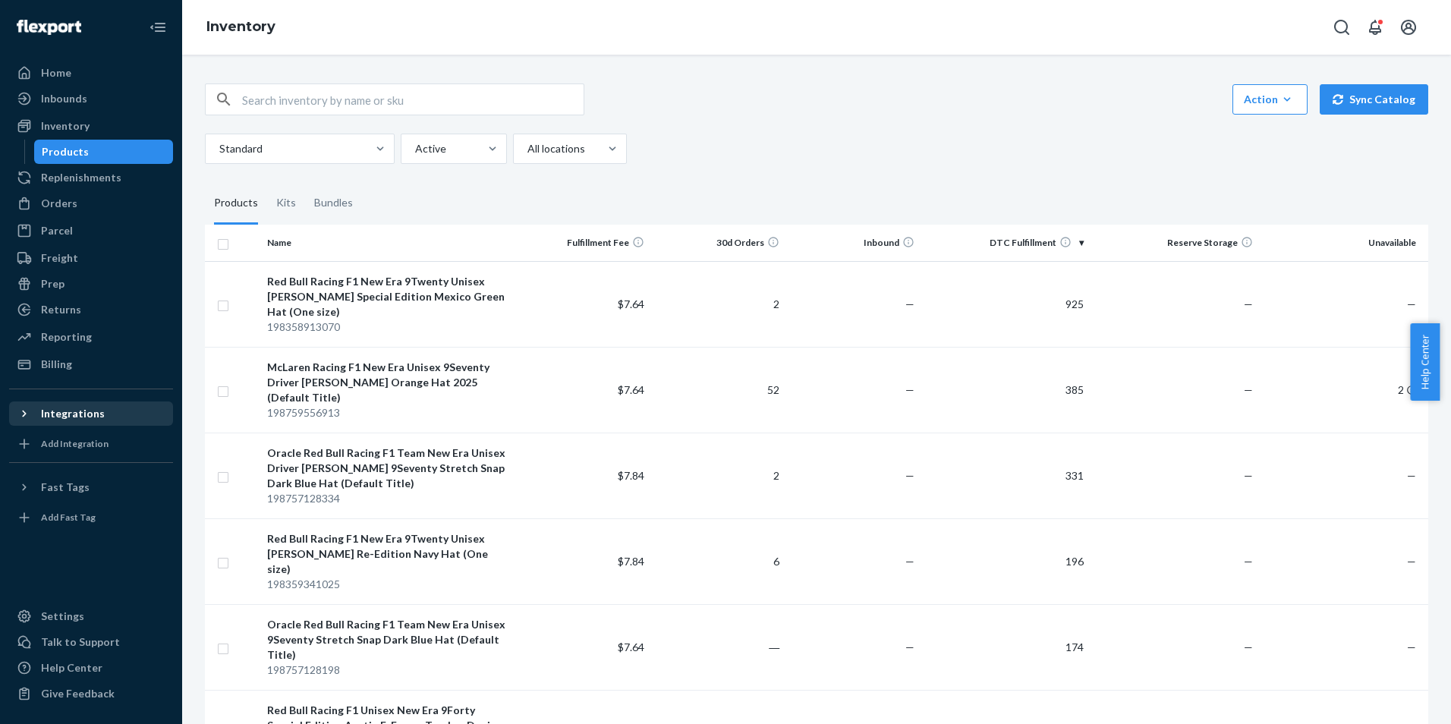
click at [31, 407] on icon at bounding box center [24, 413] width 15 height 15
click at [54, 373] on div "Billing" at bounding box center [91, 364] width 161 height 21
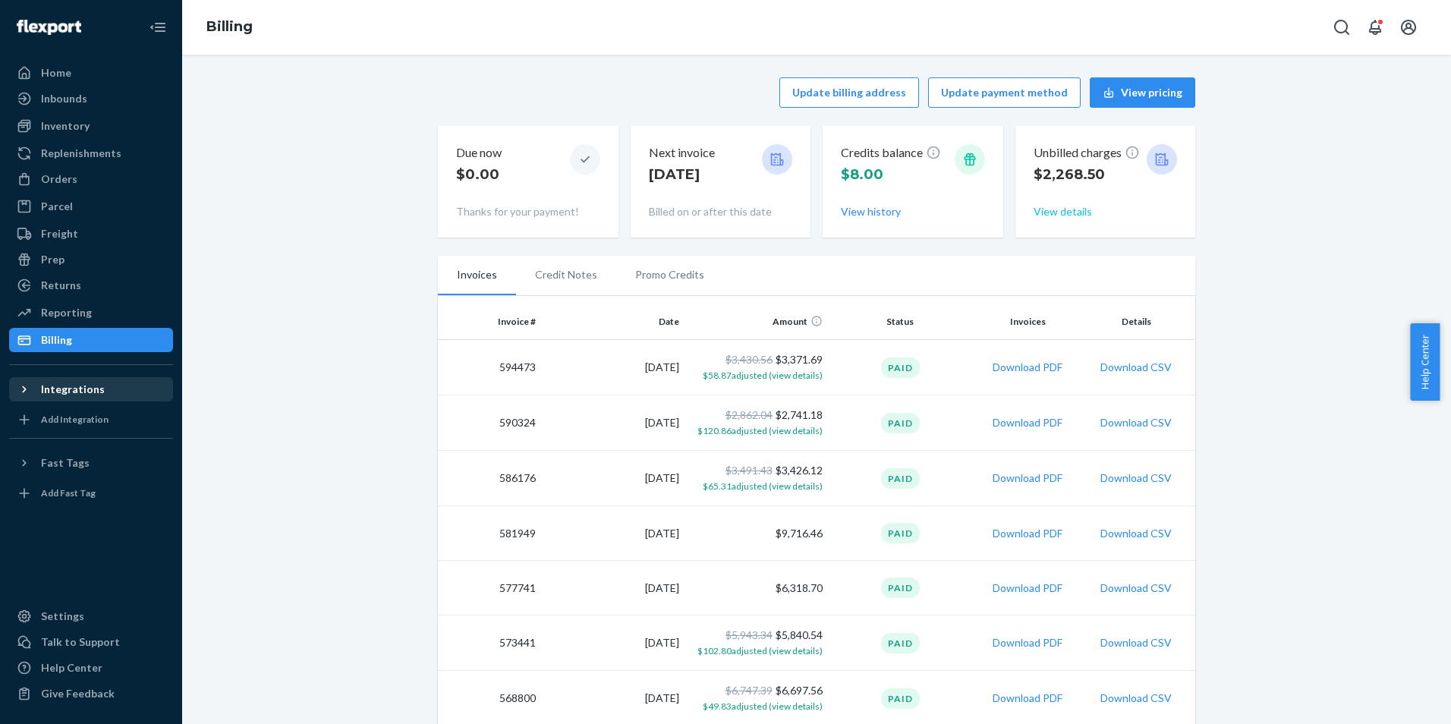
click at [1063, 216] on button "View details" at bounding box center [1063, 211] width 58 height 15
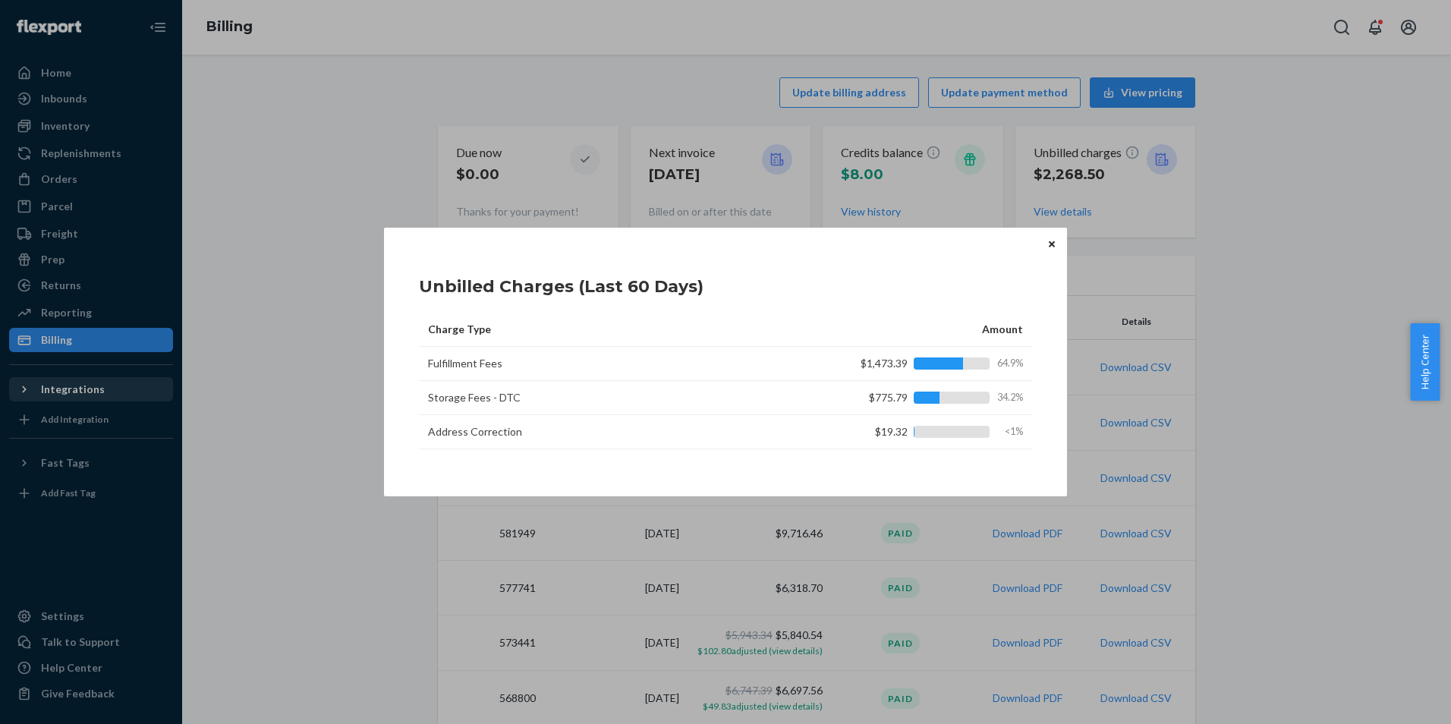
click at [1057, 244] on button "Close" at bounding box center [1052, 243] width 15 height 17
